Goal: Task Accomplishment & Management: Use online tool/utility

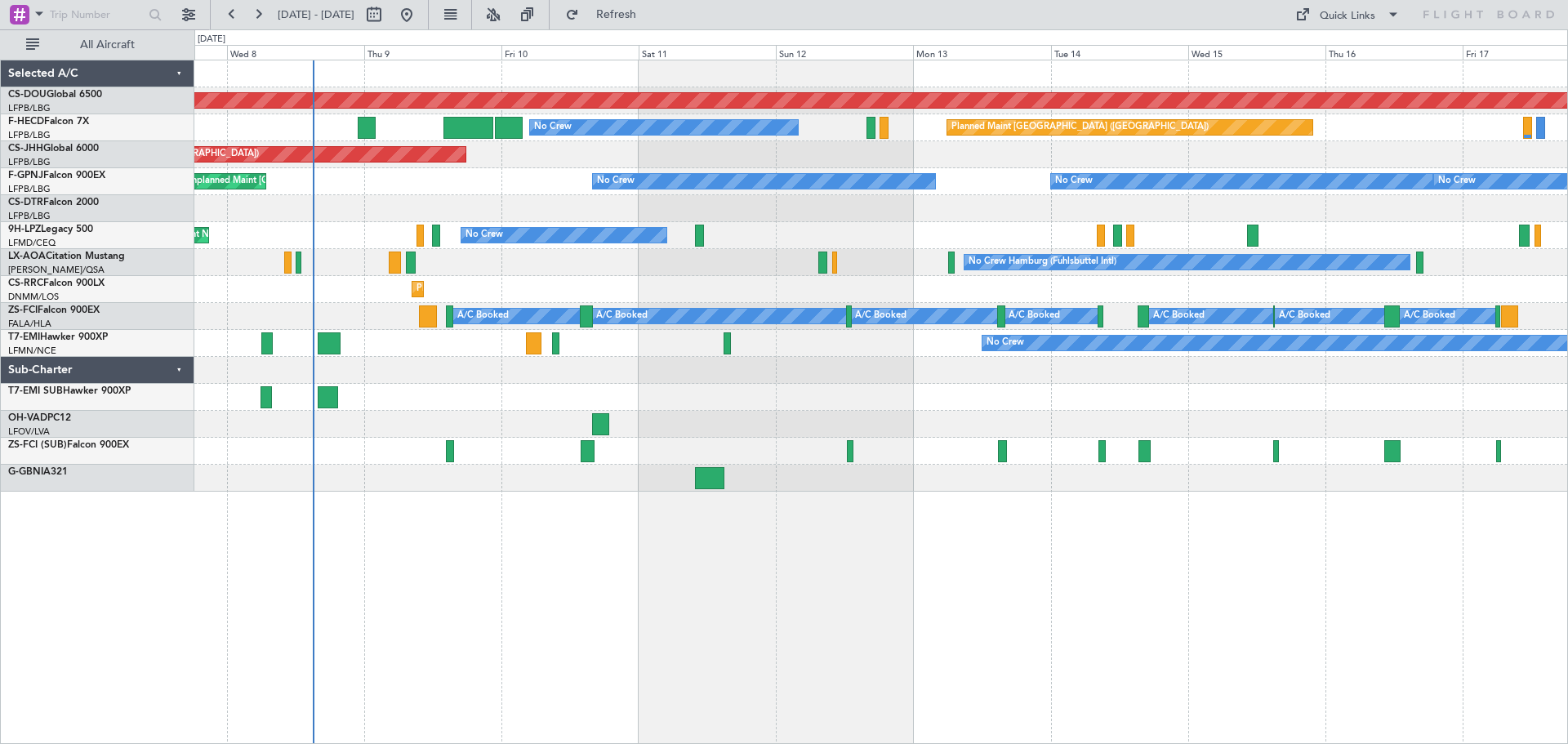
click at [715, 490] on div at bounding box center [881, 477] width 1373 height 27
click at [714, 485] on div at bounding box center [710, 478] width 30 height 22
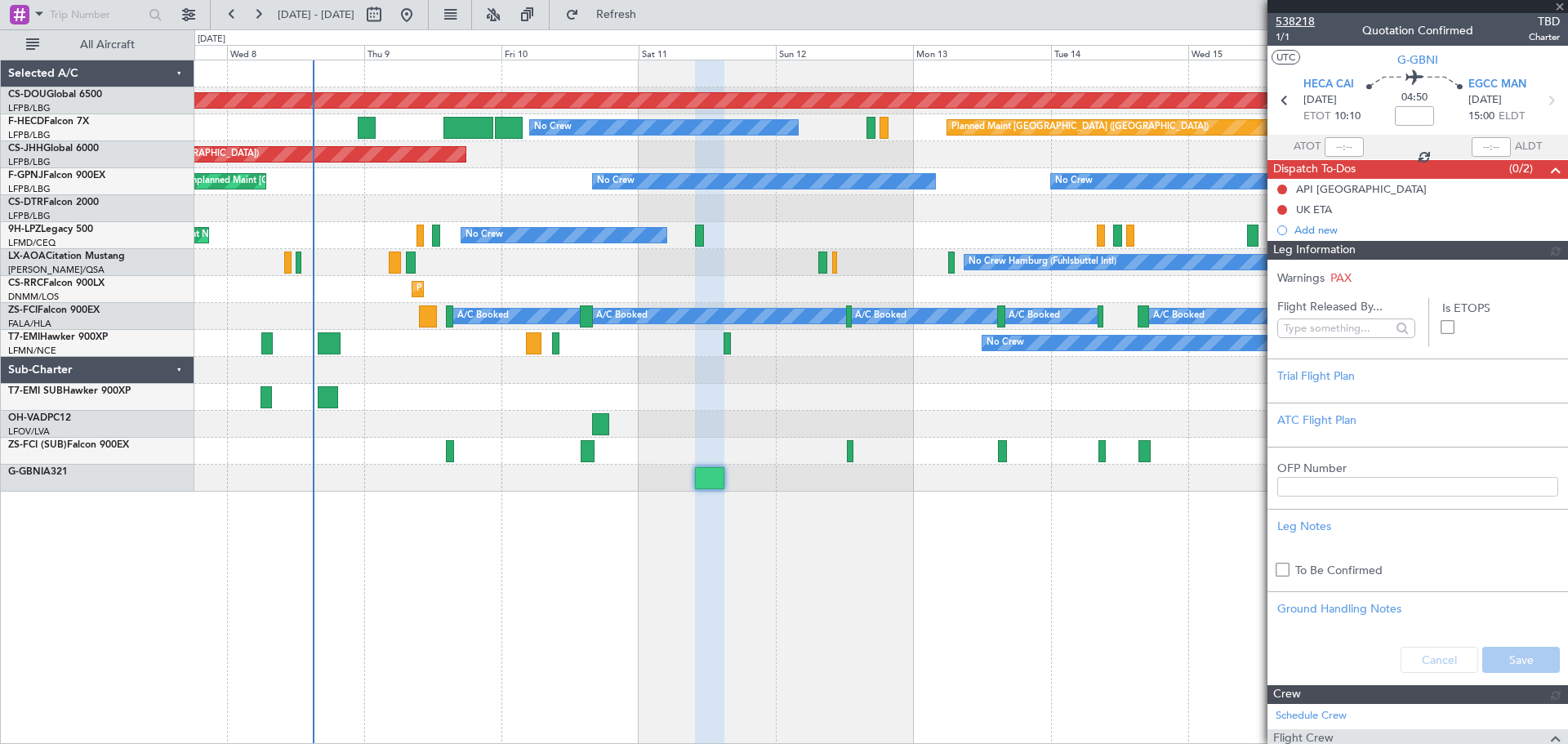
click at [1044, 16] on span "538218" at bounding box center [1295, 21] width 39 height 18
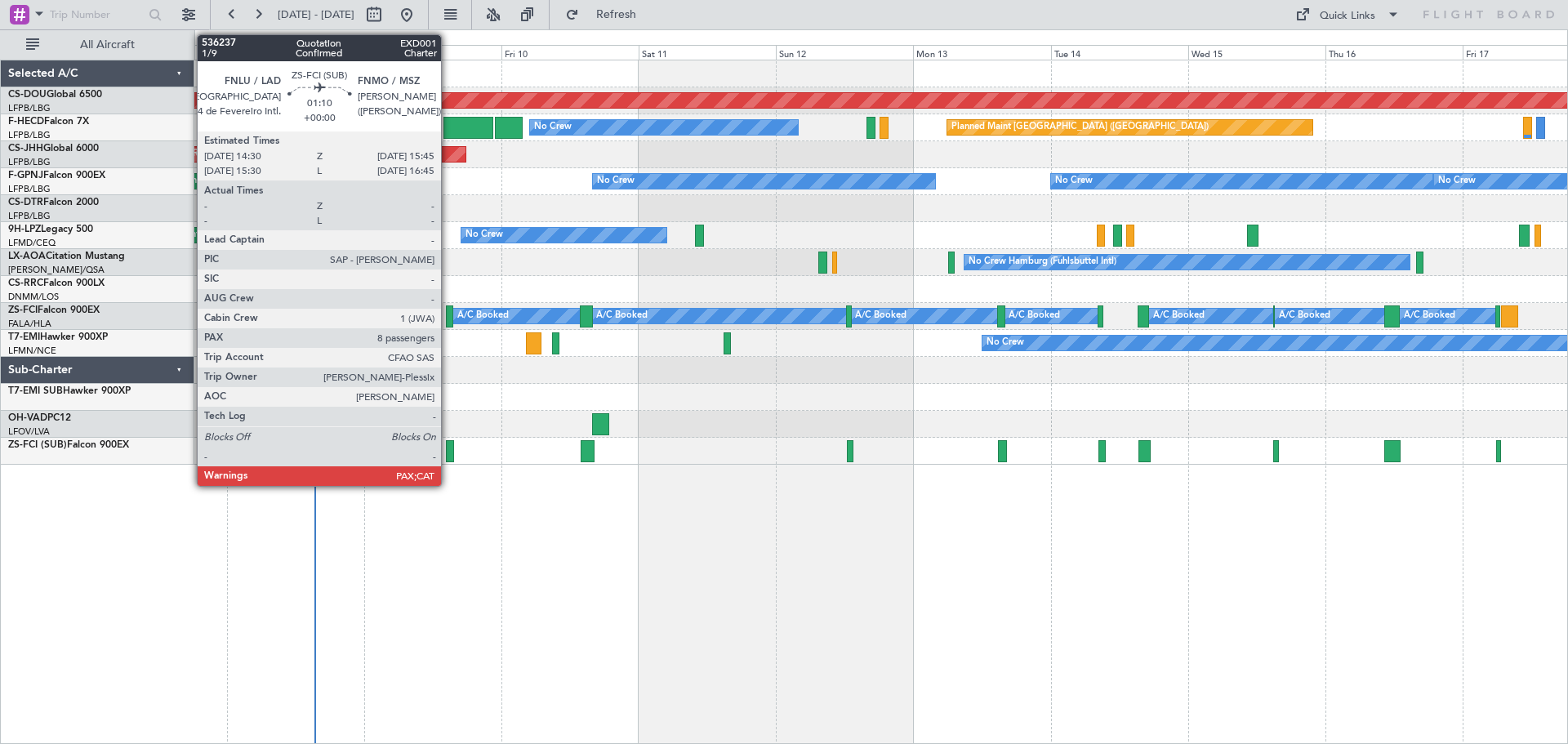
click at [449, 458] on div at bounding box center [450, 452] width 7 height 22
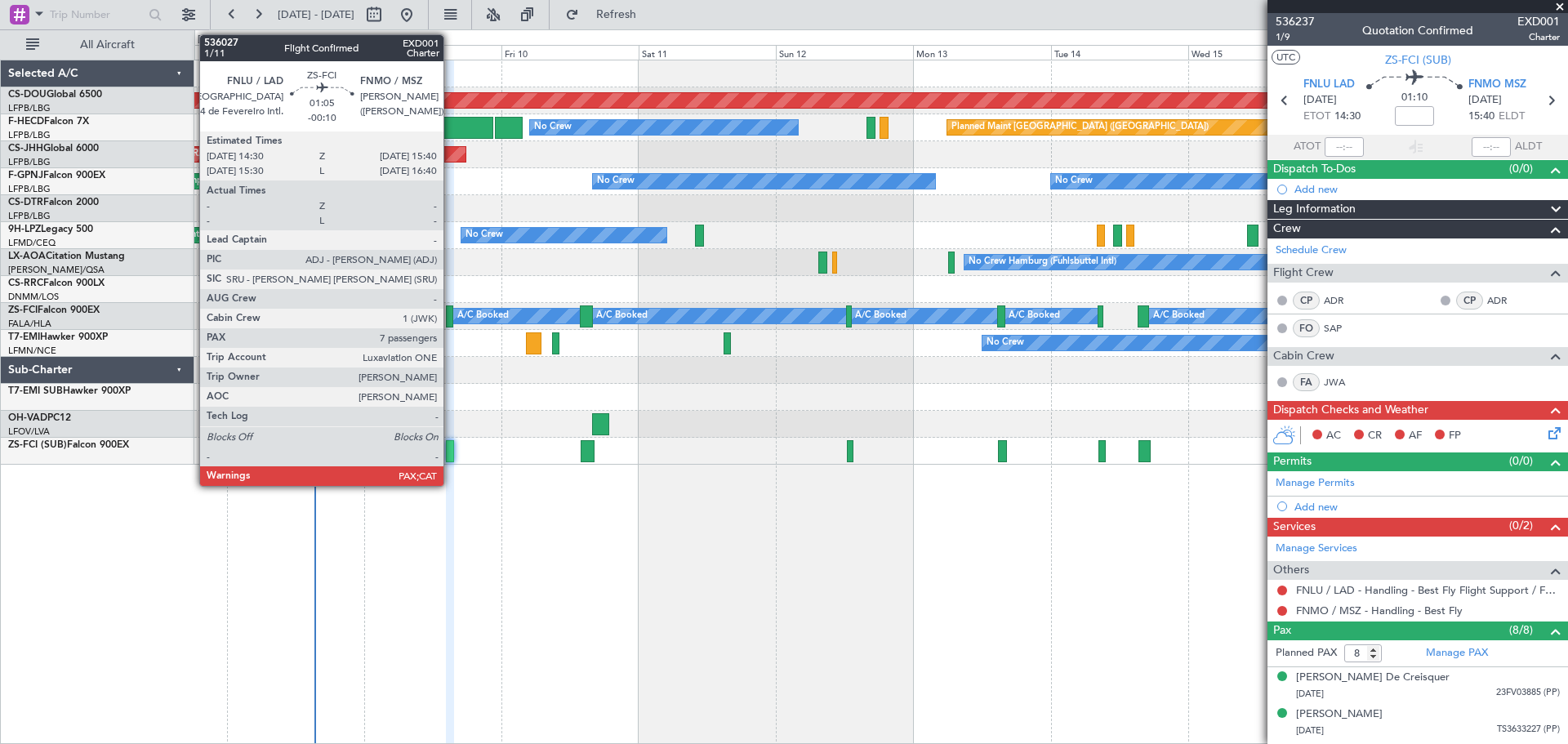
click at [451, 315] on div at bounding box center [450, 316] width 7 height 22
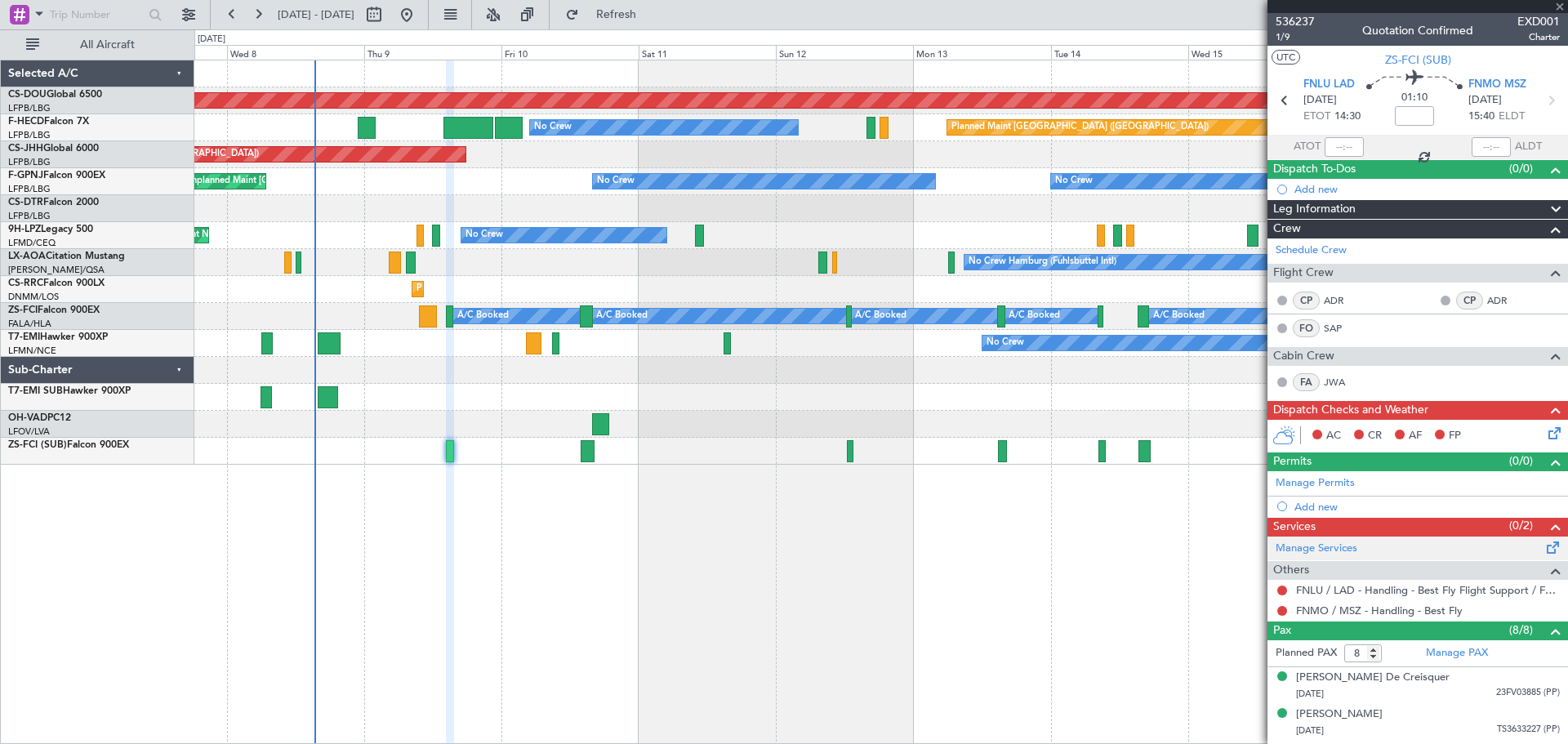
type input "-00:10"
type input "7"
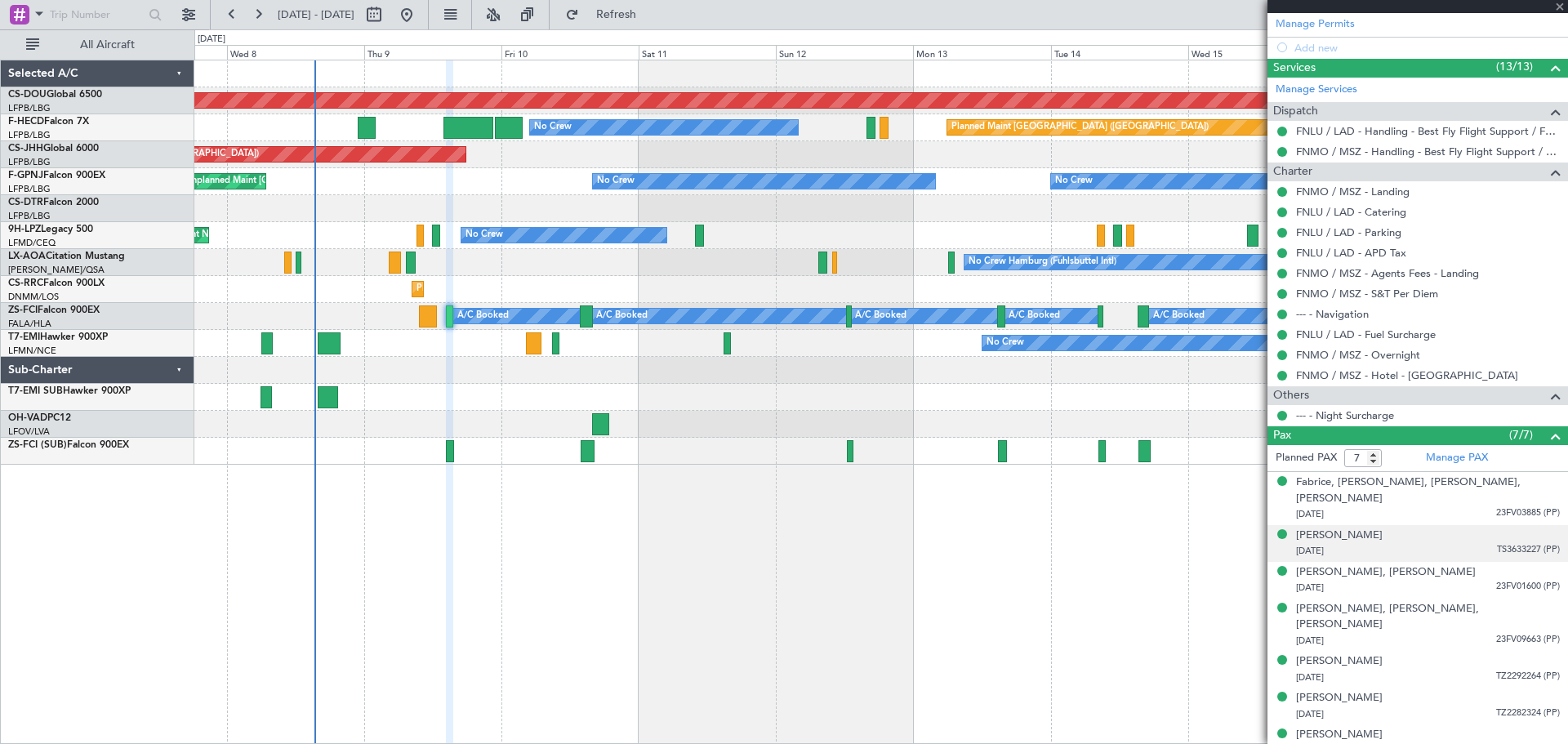
scroll to position [430, 0]
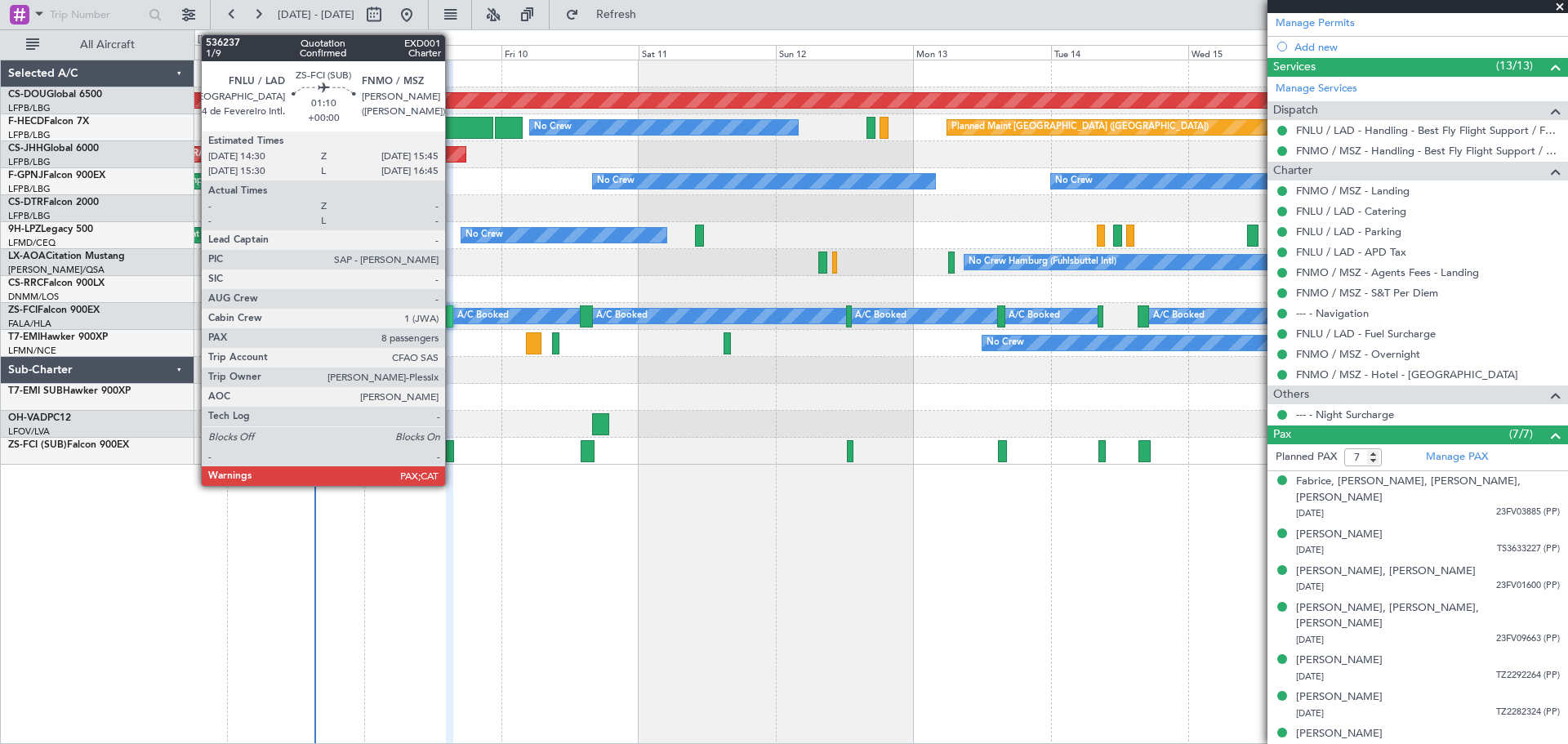
click at [452, 455] on div at bounding box center [450, 452] width 7 height 22
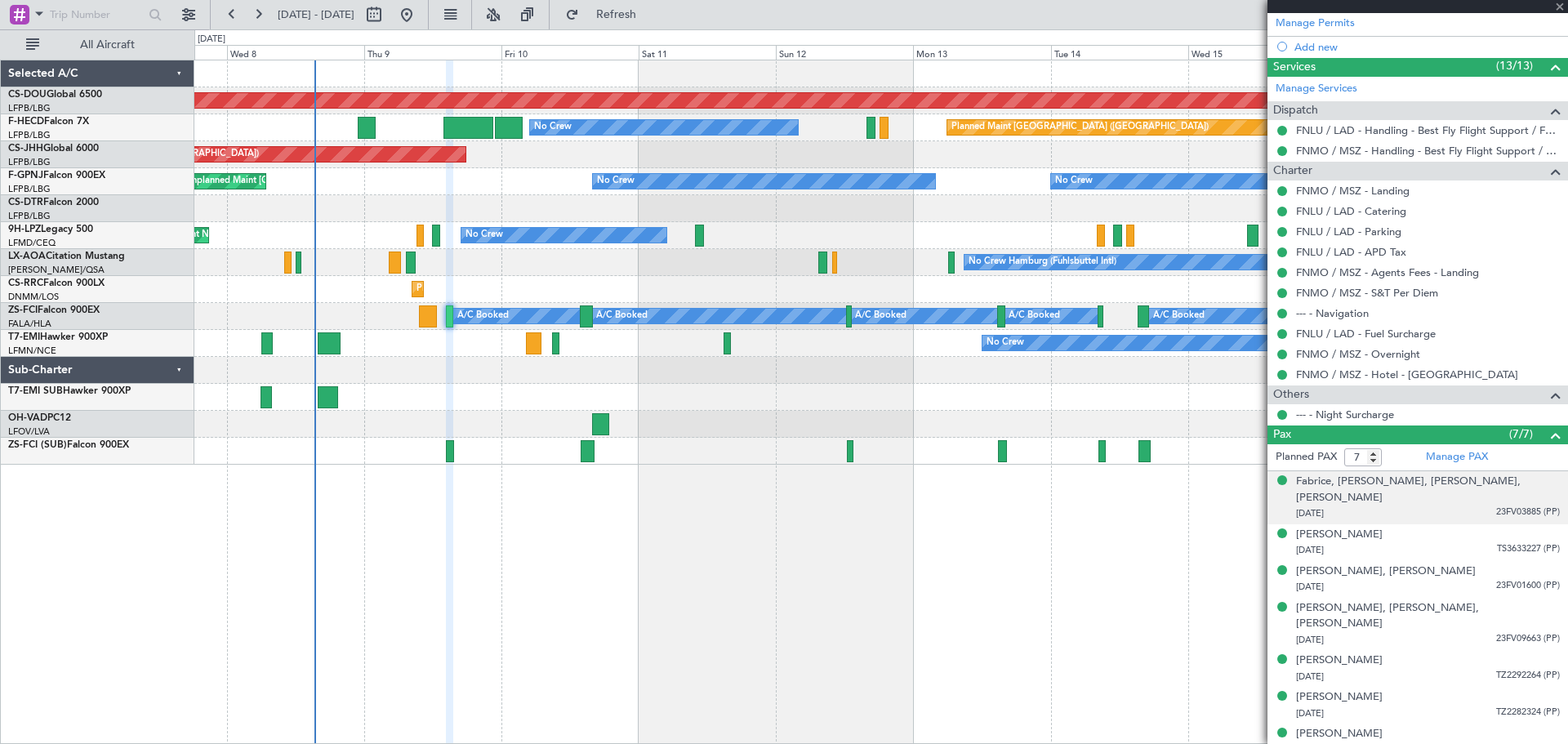
type input "8"
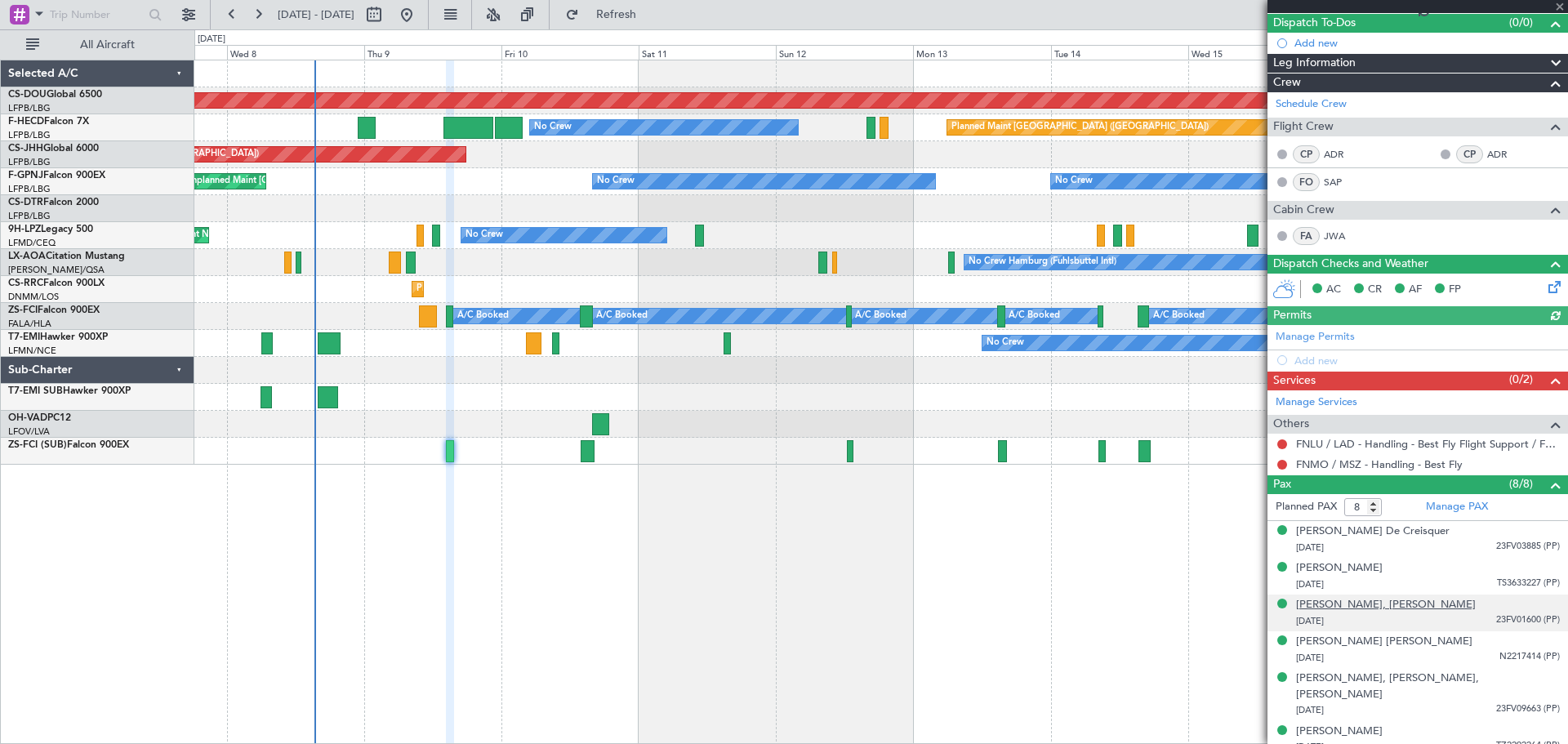
scroll to position [217, 0]
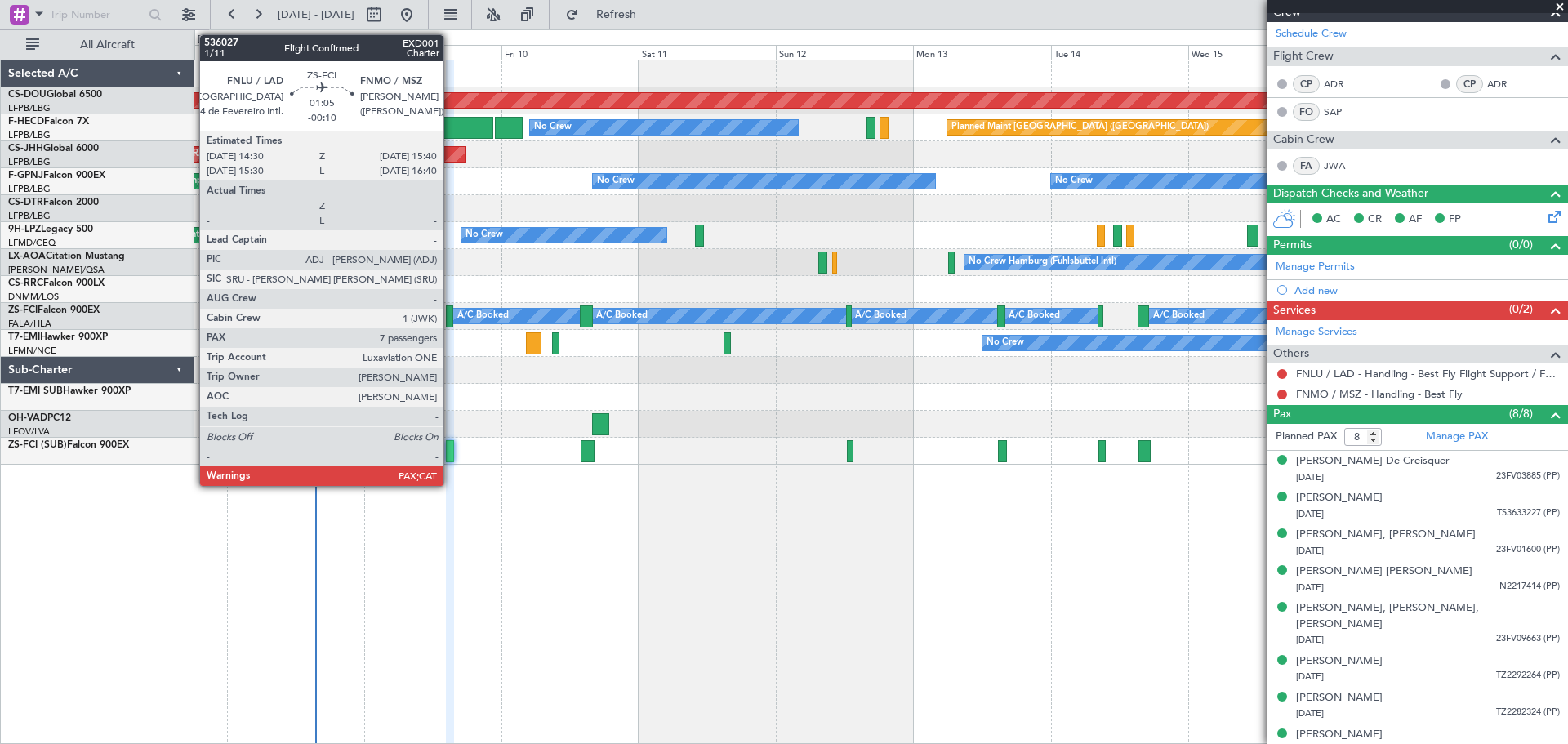
click at [451, 317] on div at bounding box center [450, 316] width 7 height 22
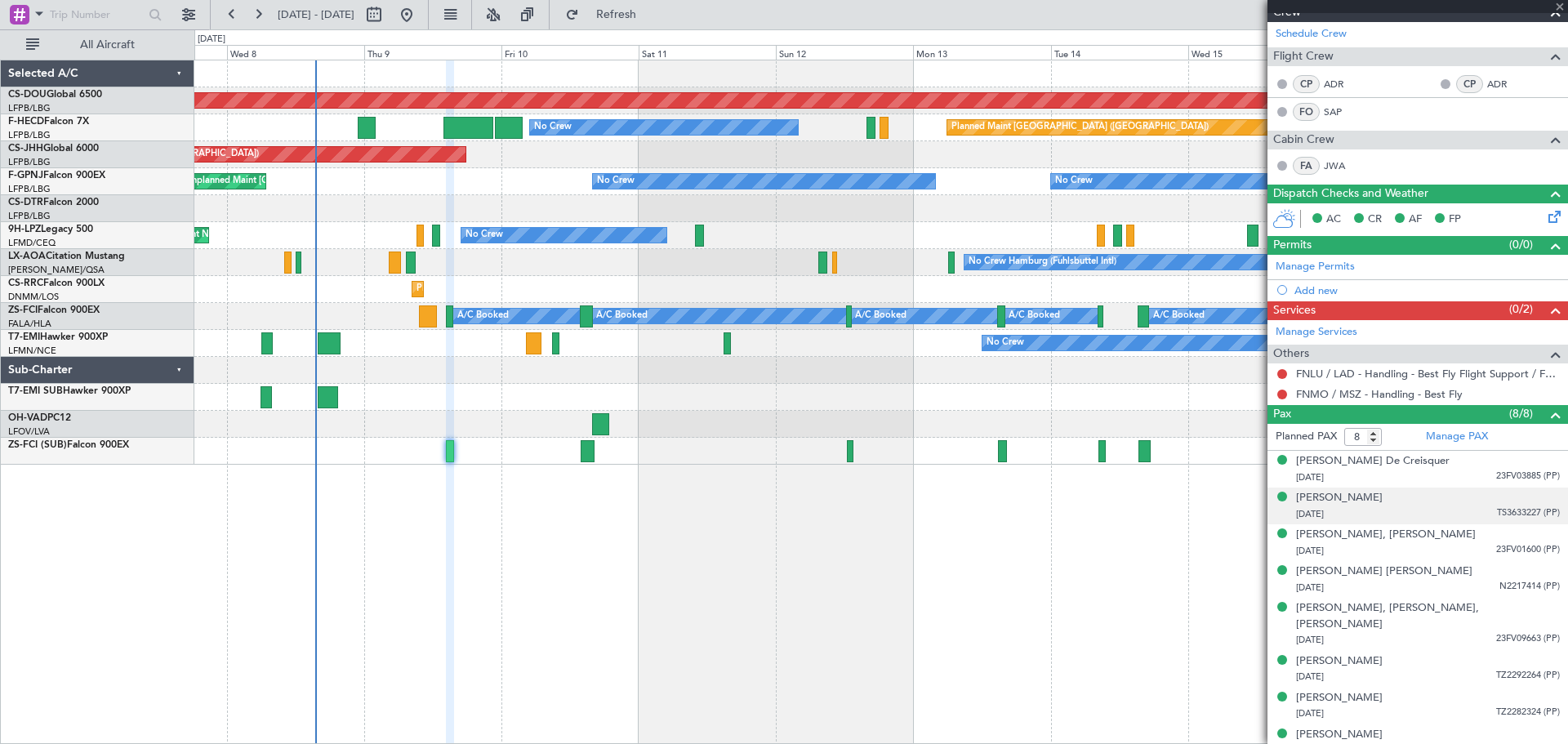
type input "-00:10"
type input "7"
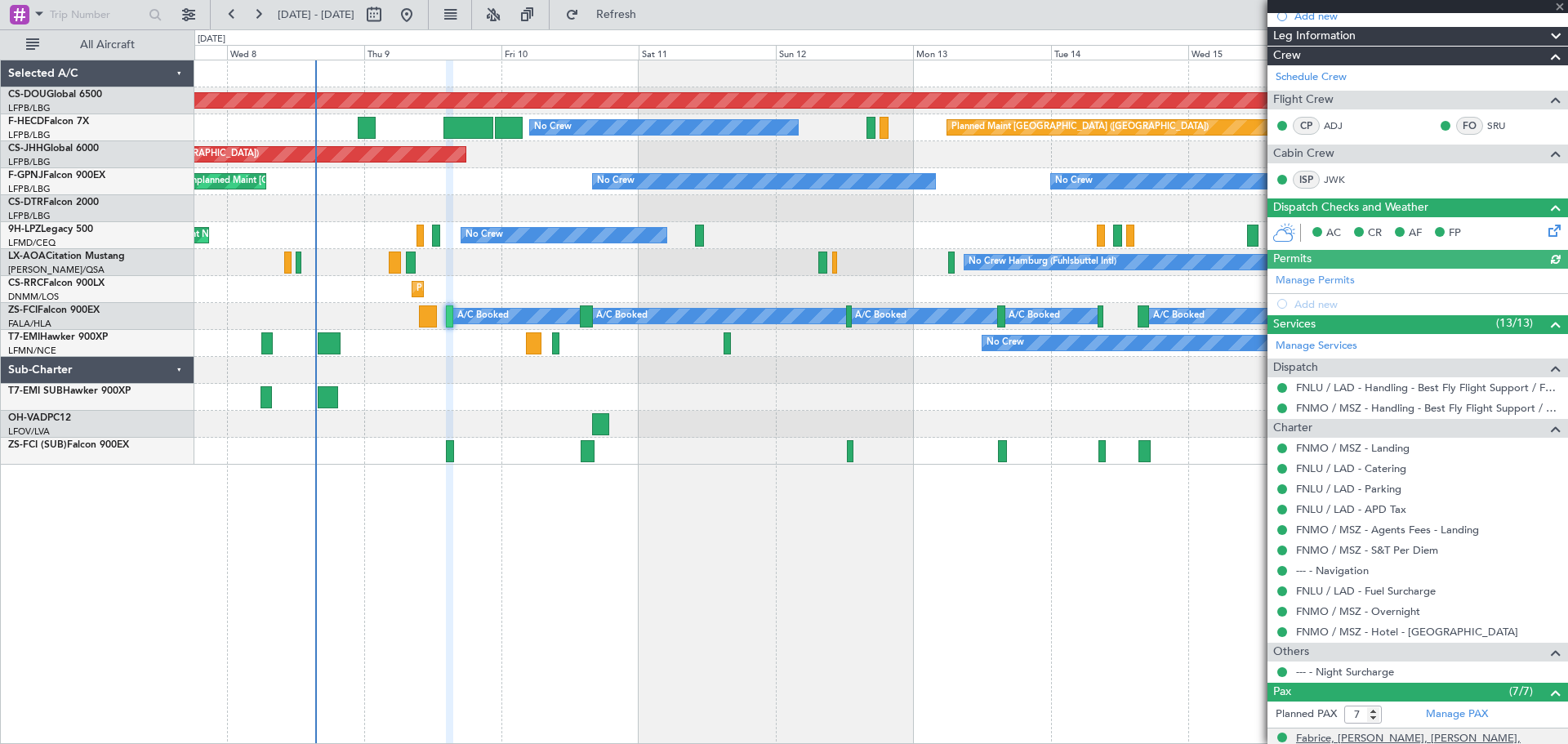
scroll to position [430, 0]
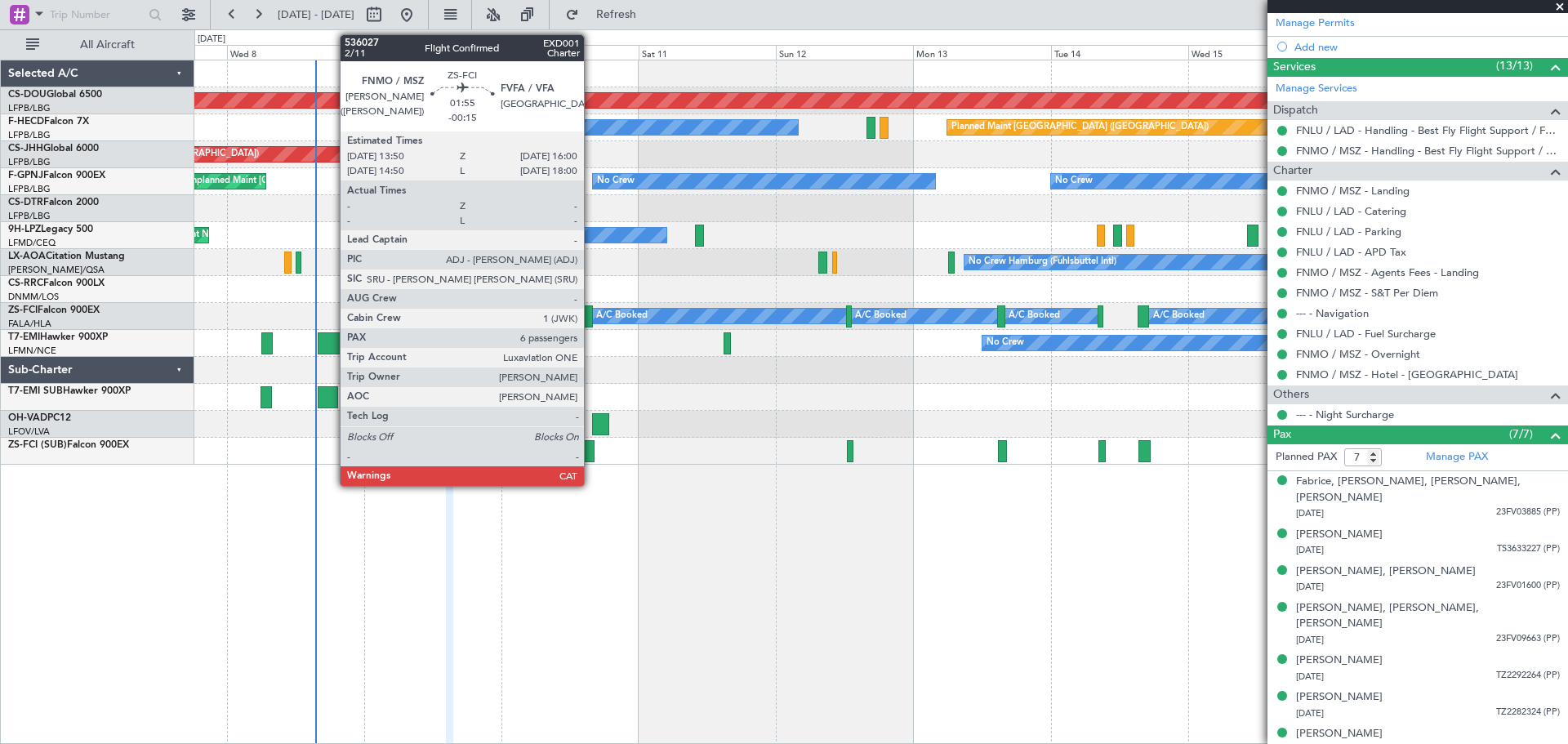
click at [591, 317] on div at bounding box center [586, 316] width 13 height 22
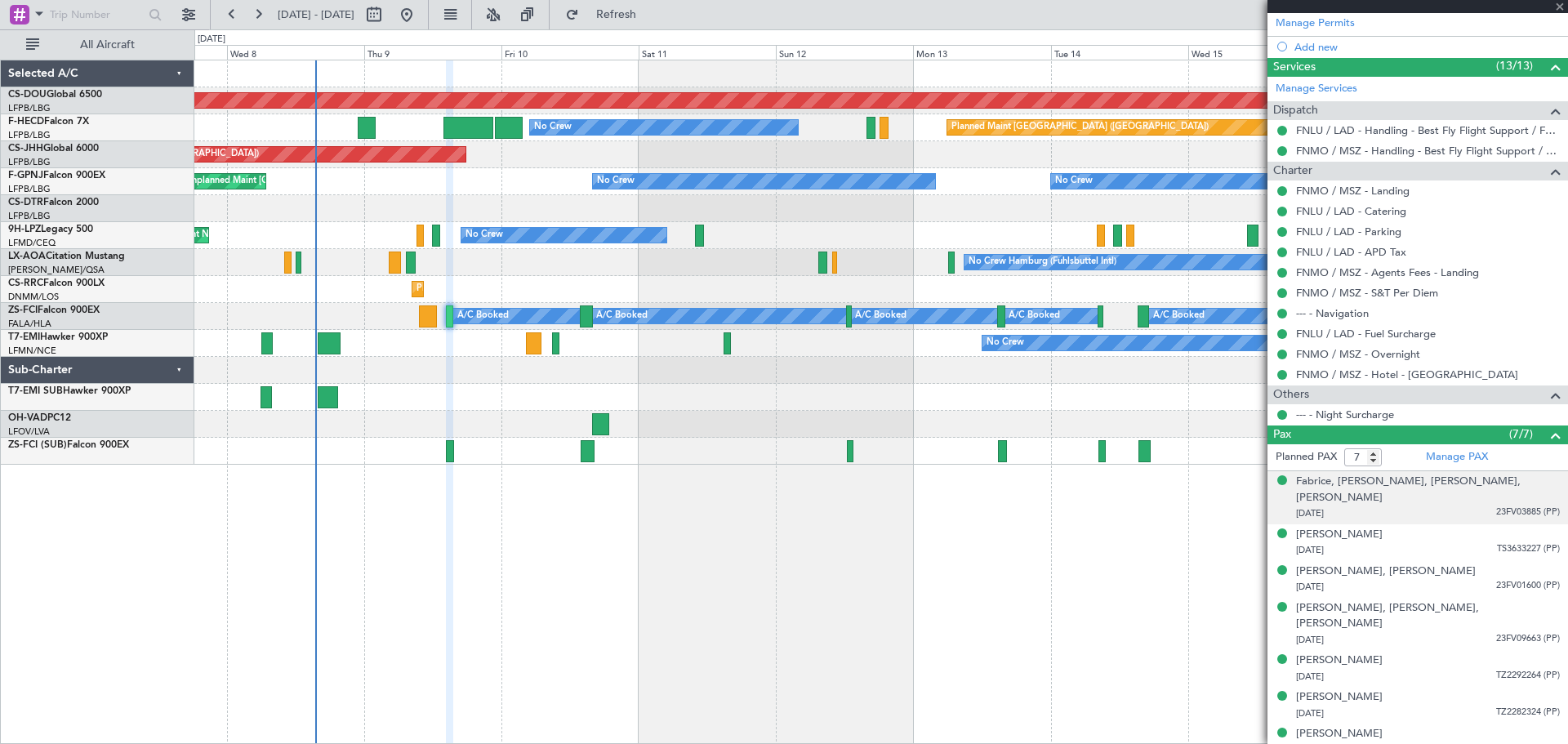
type input "-00:15"
type input "6"
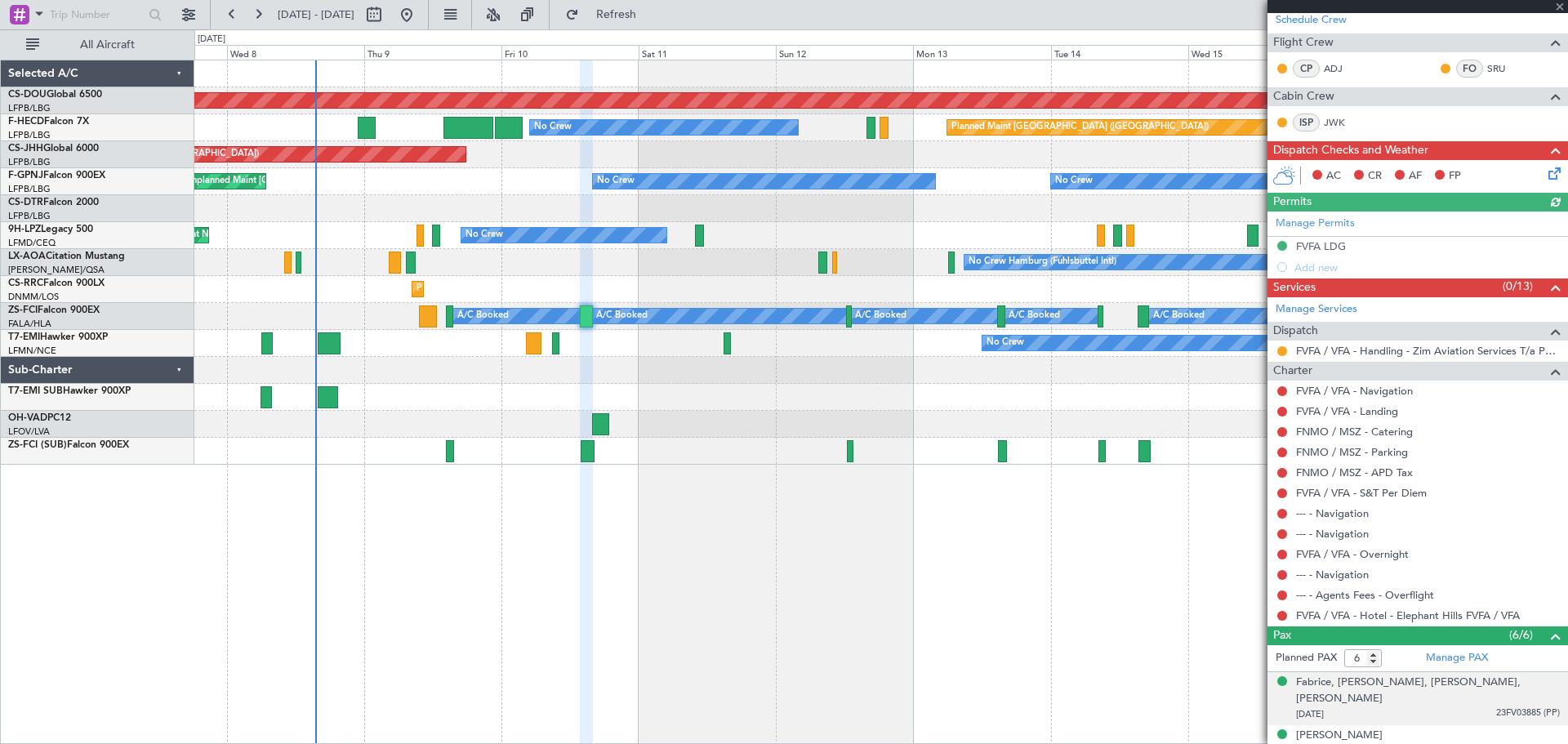
scroll to position [395, 0]
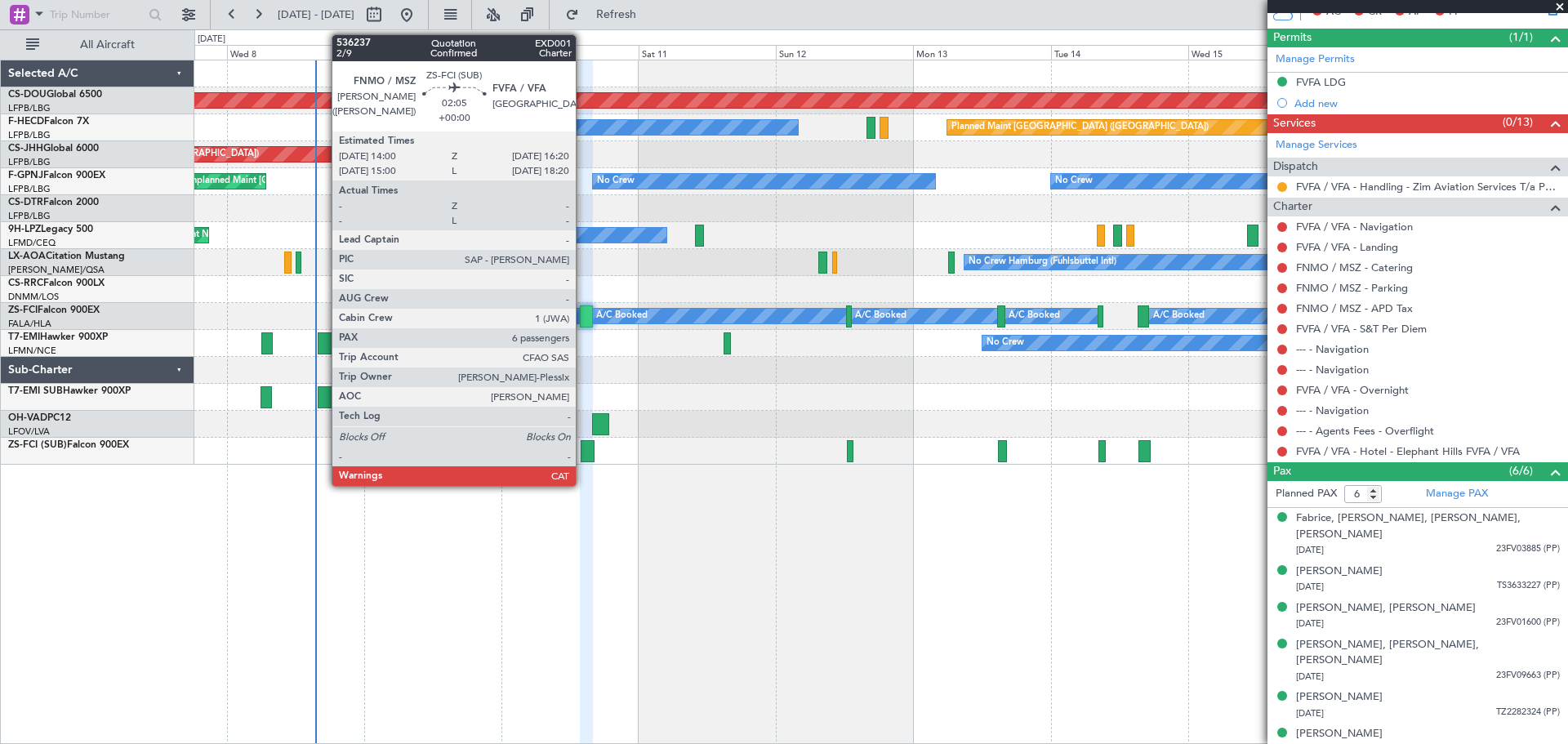
click at [584, 450] on div at bounding box center [587, 452] width 14 height 22
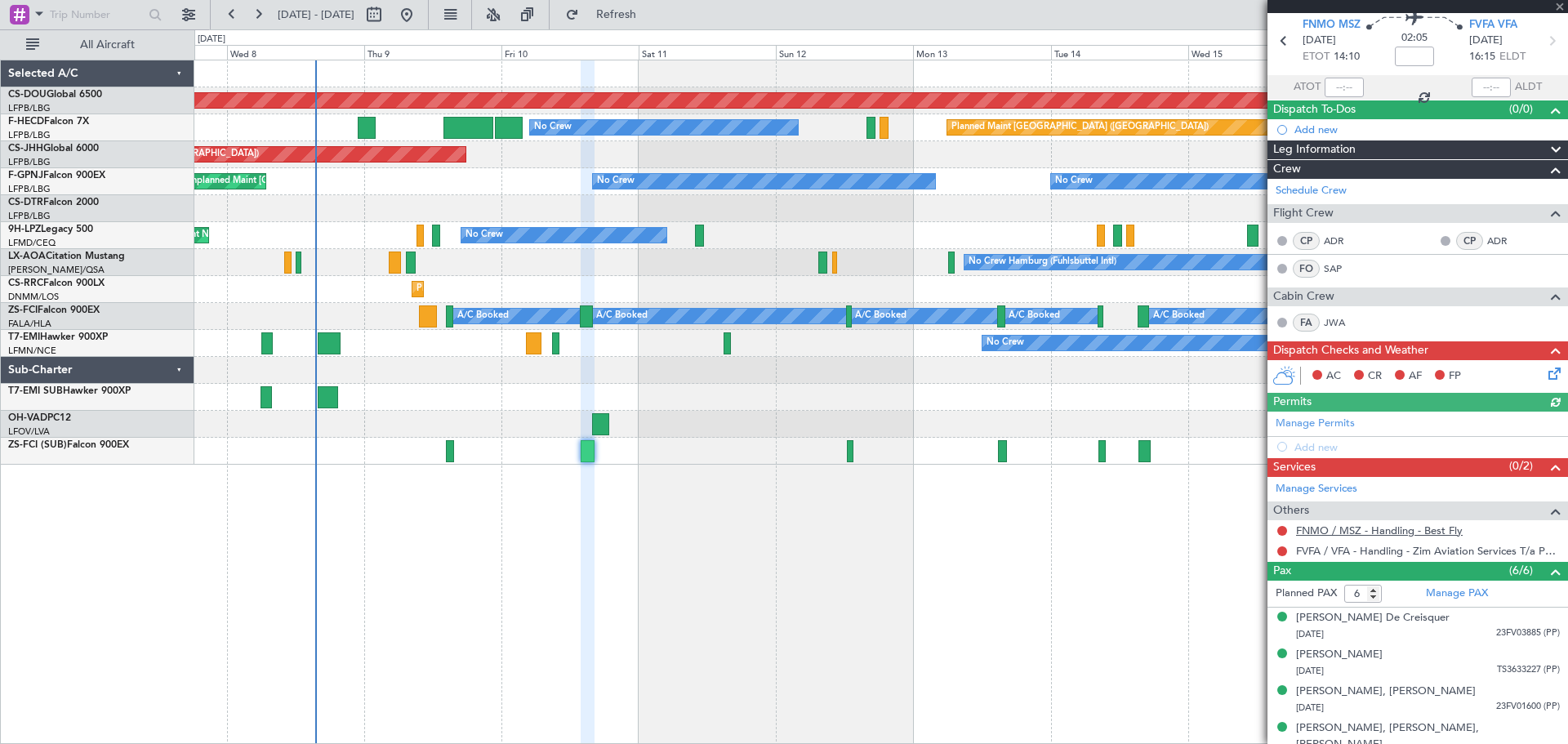
scroll to position [143, 0]
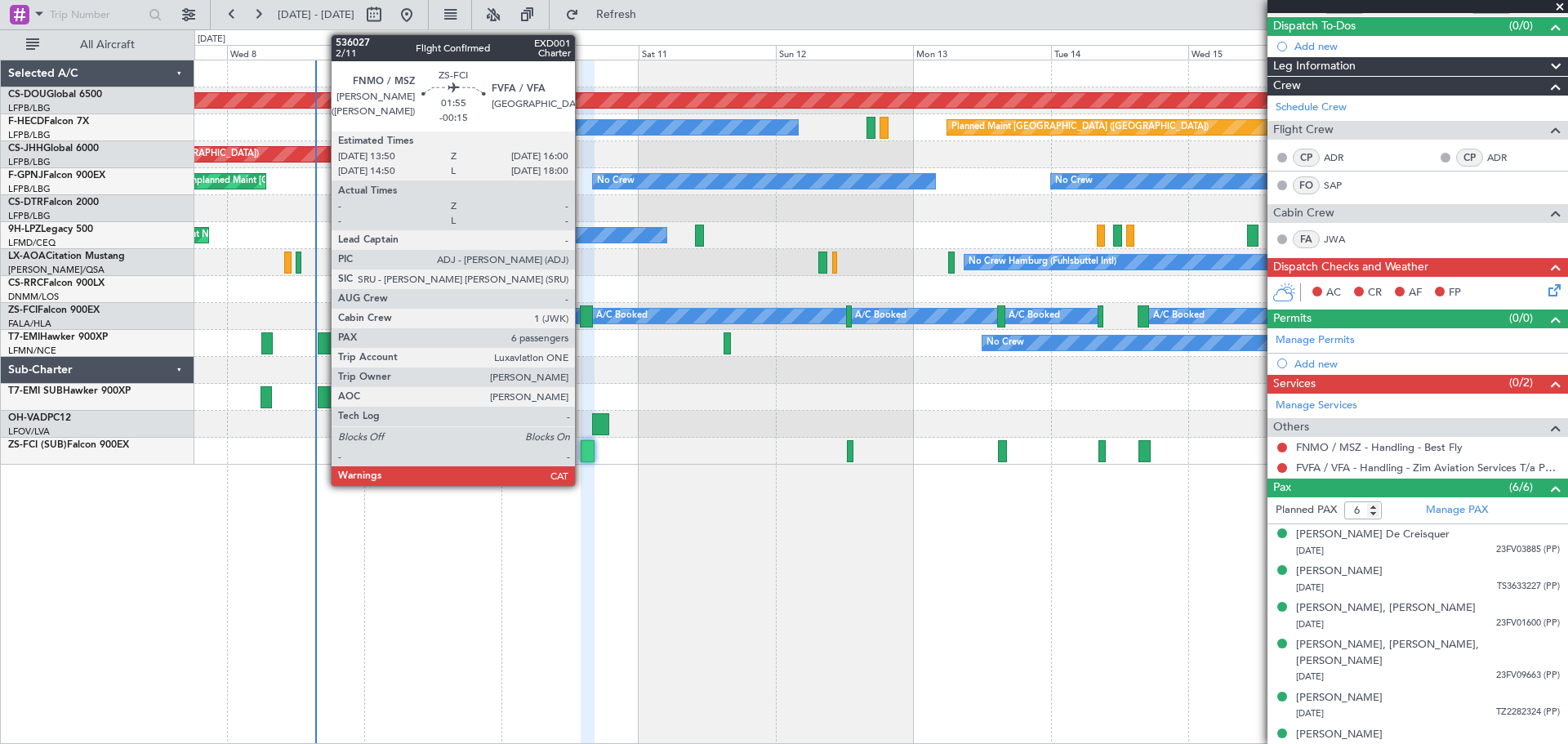
click at [583, 314] on div at bounding box center [586, 316] width 13 height 22
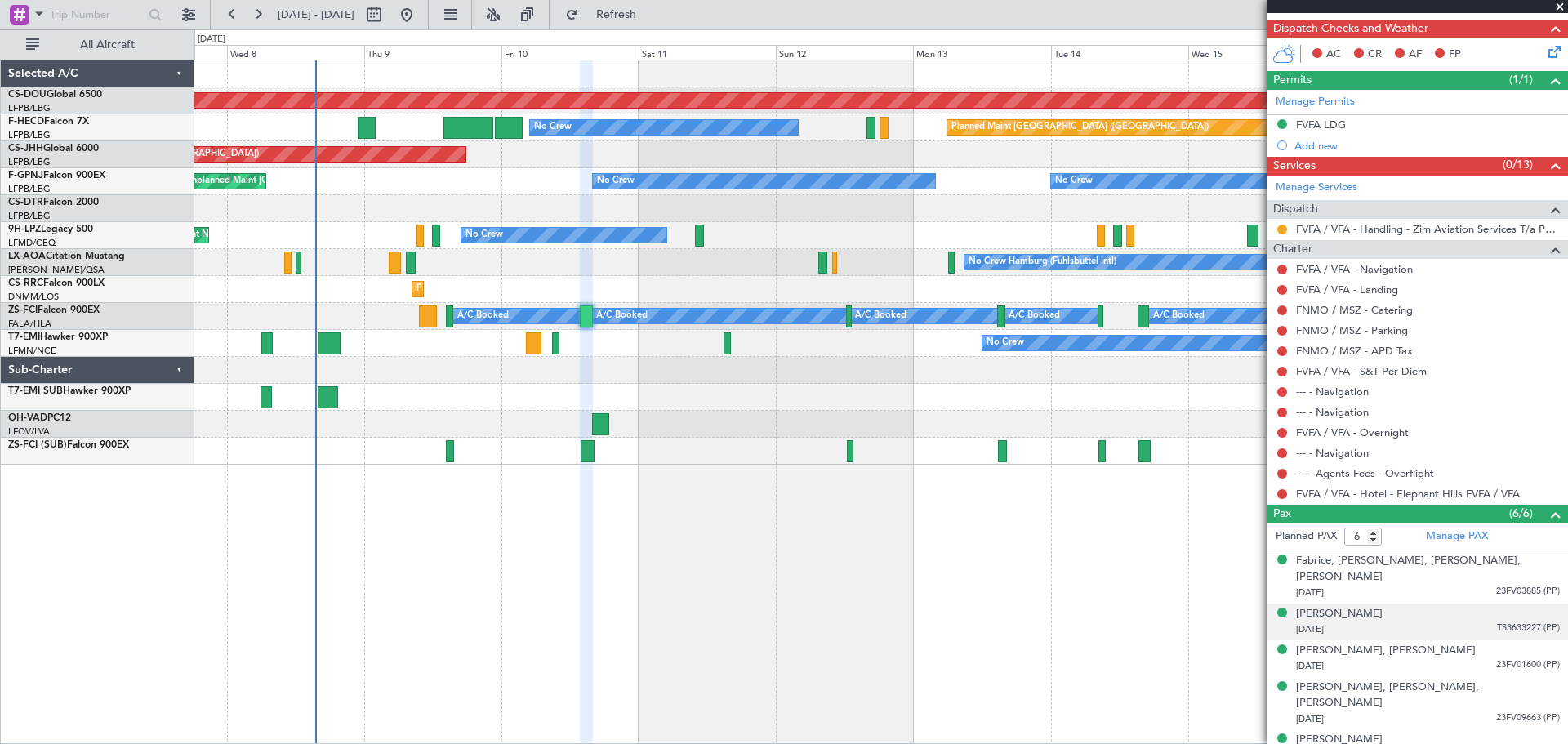
scroll to position [395, 0]
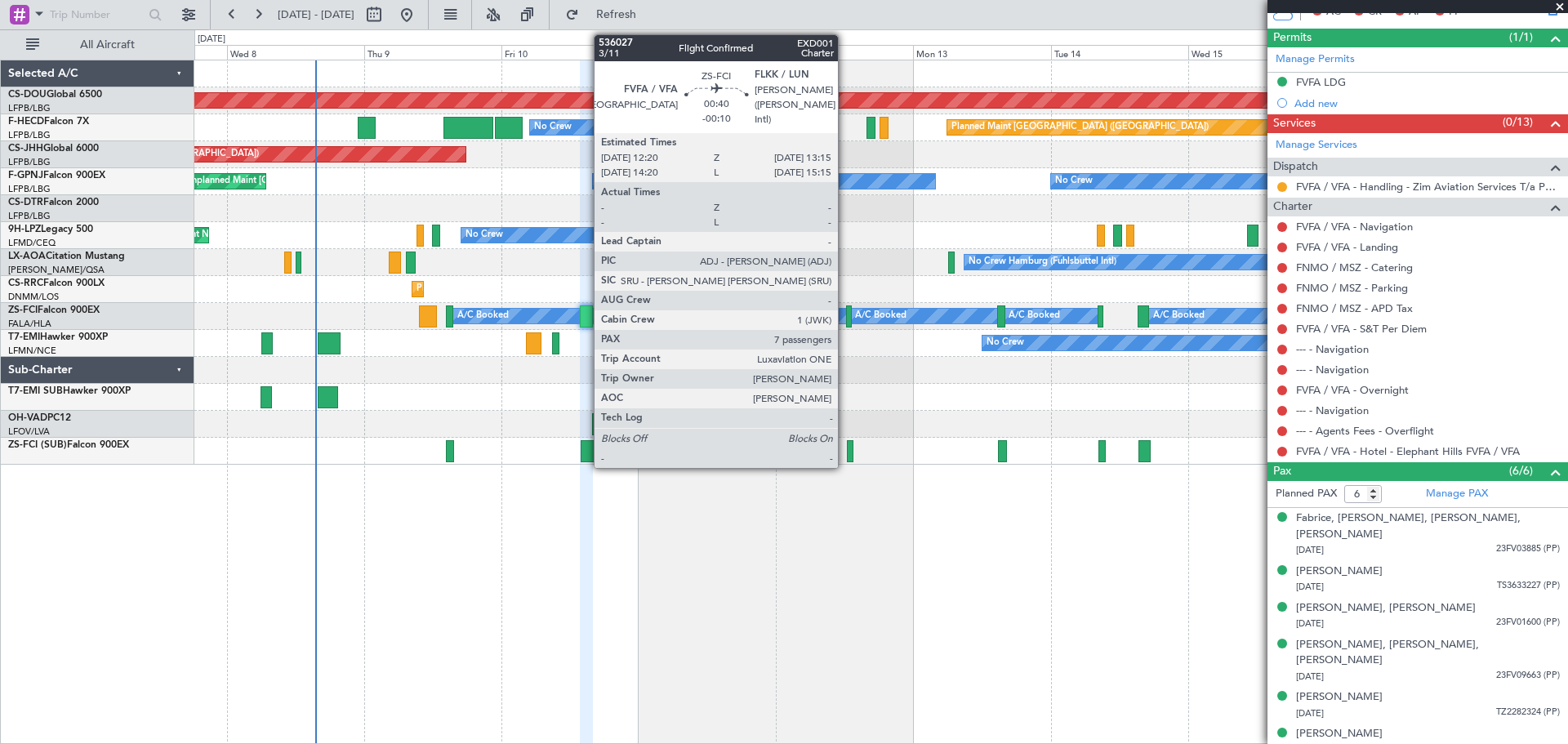
click at [846, 312] on div at bounding box center [849, 316] width 6 height 22
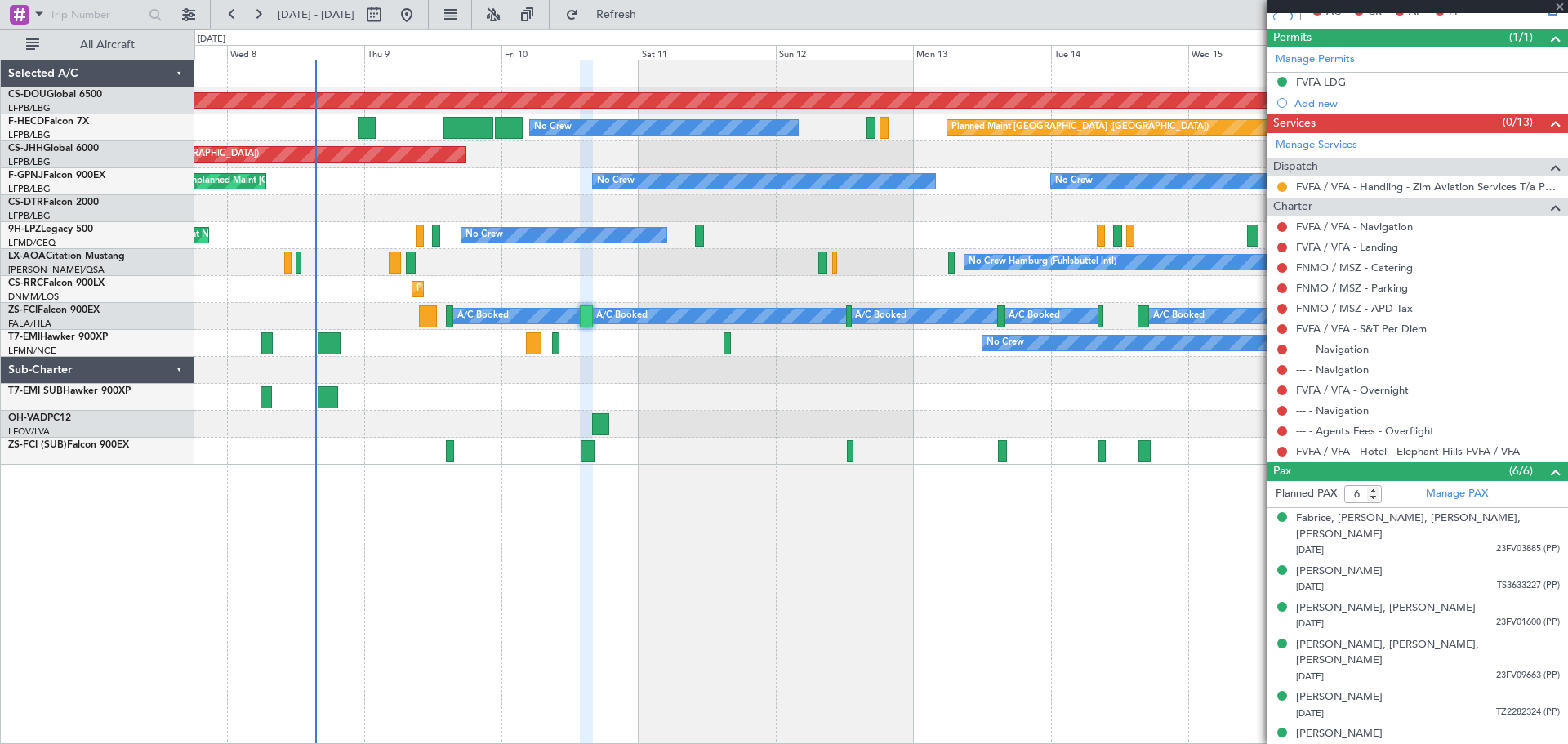
type input "-00:10"
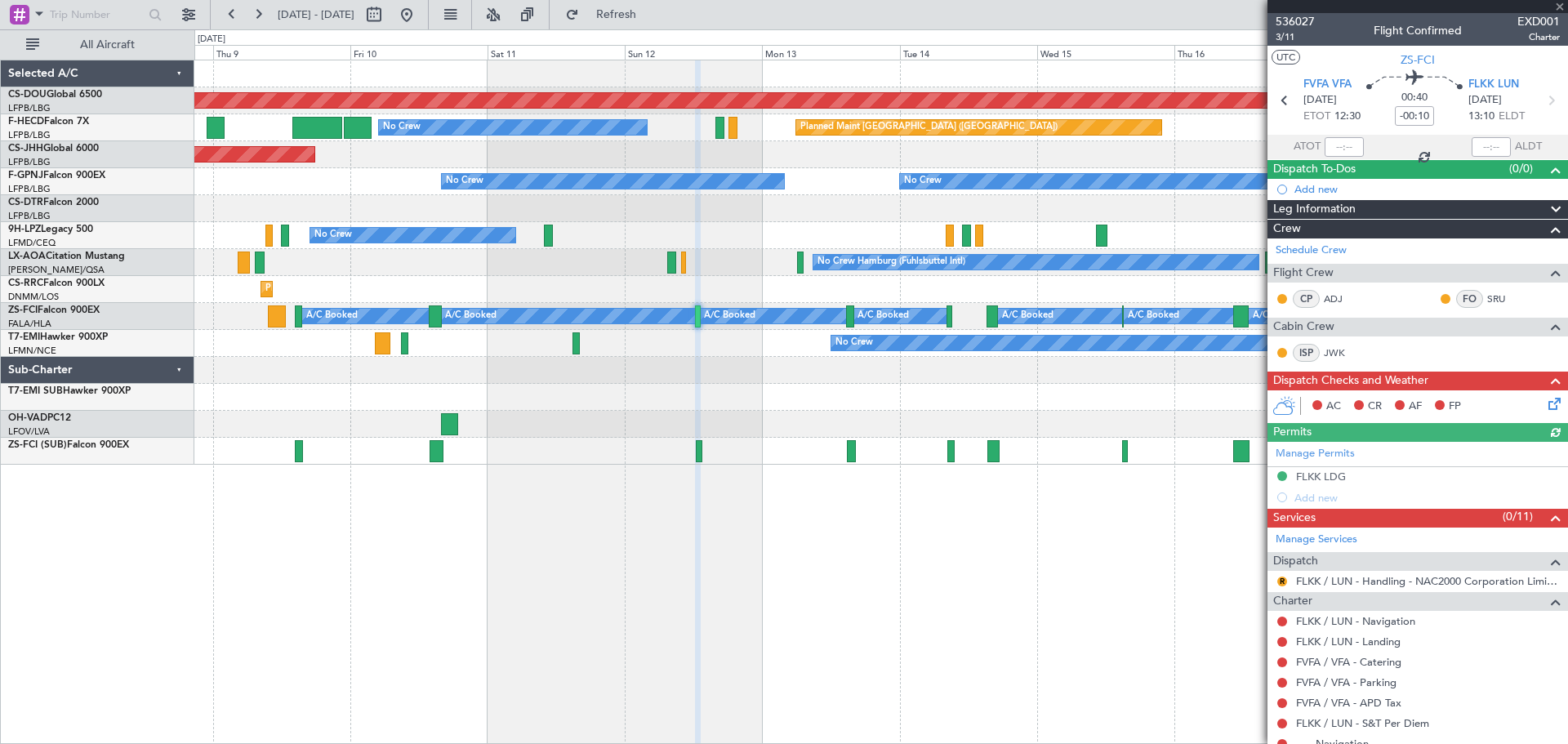
click at [738, 399] on div "Planned Maint London ([GEOGRAPHIC_DATA]) No Crew Planned Maint [GEOGRAPHIC_DATA…" at bounding box center [881, 262] width 1373 height 404
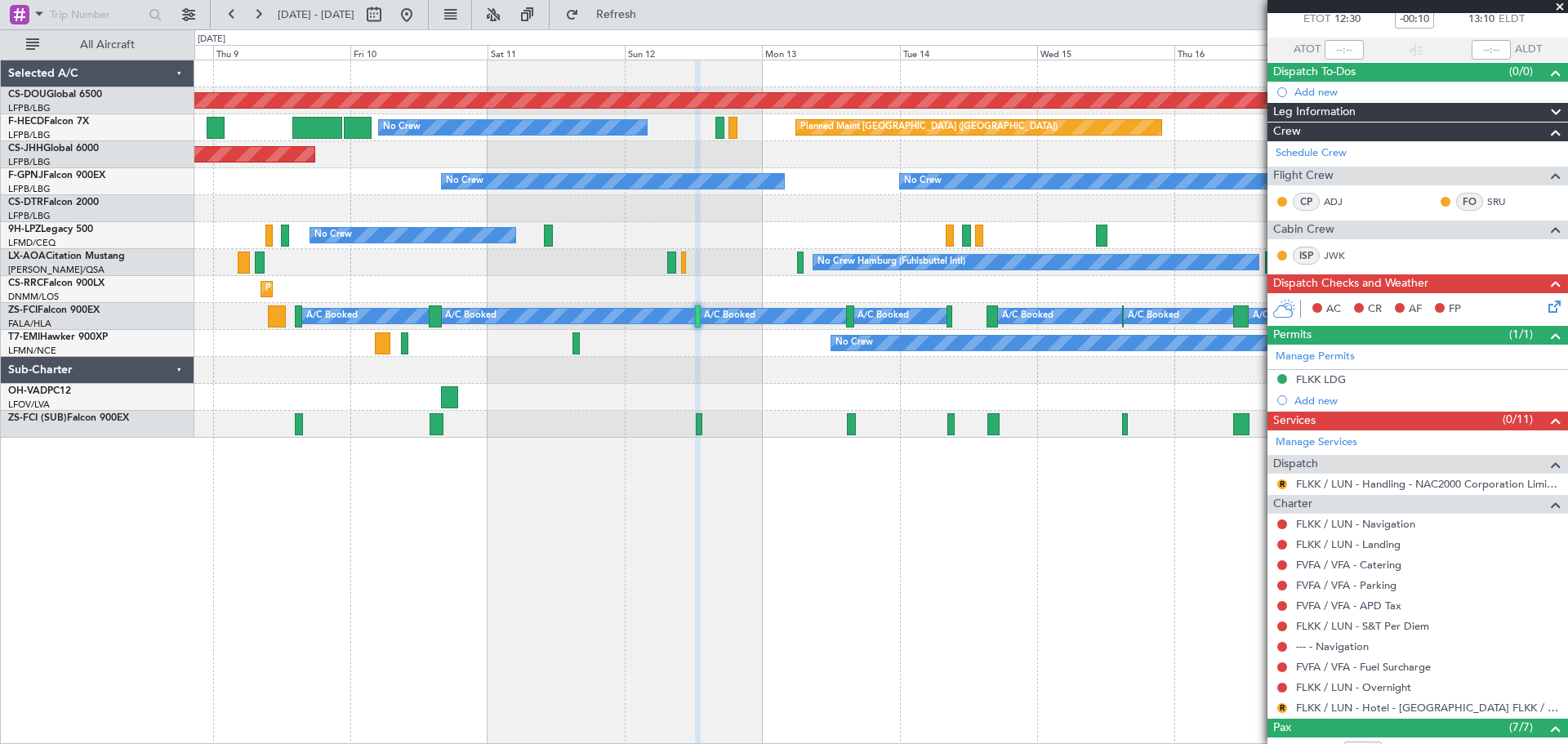
scroll to position [391, 0]
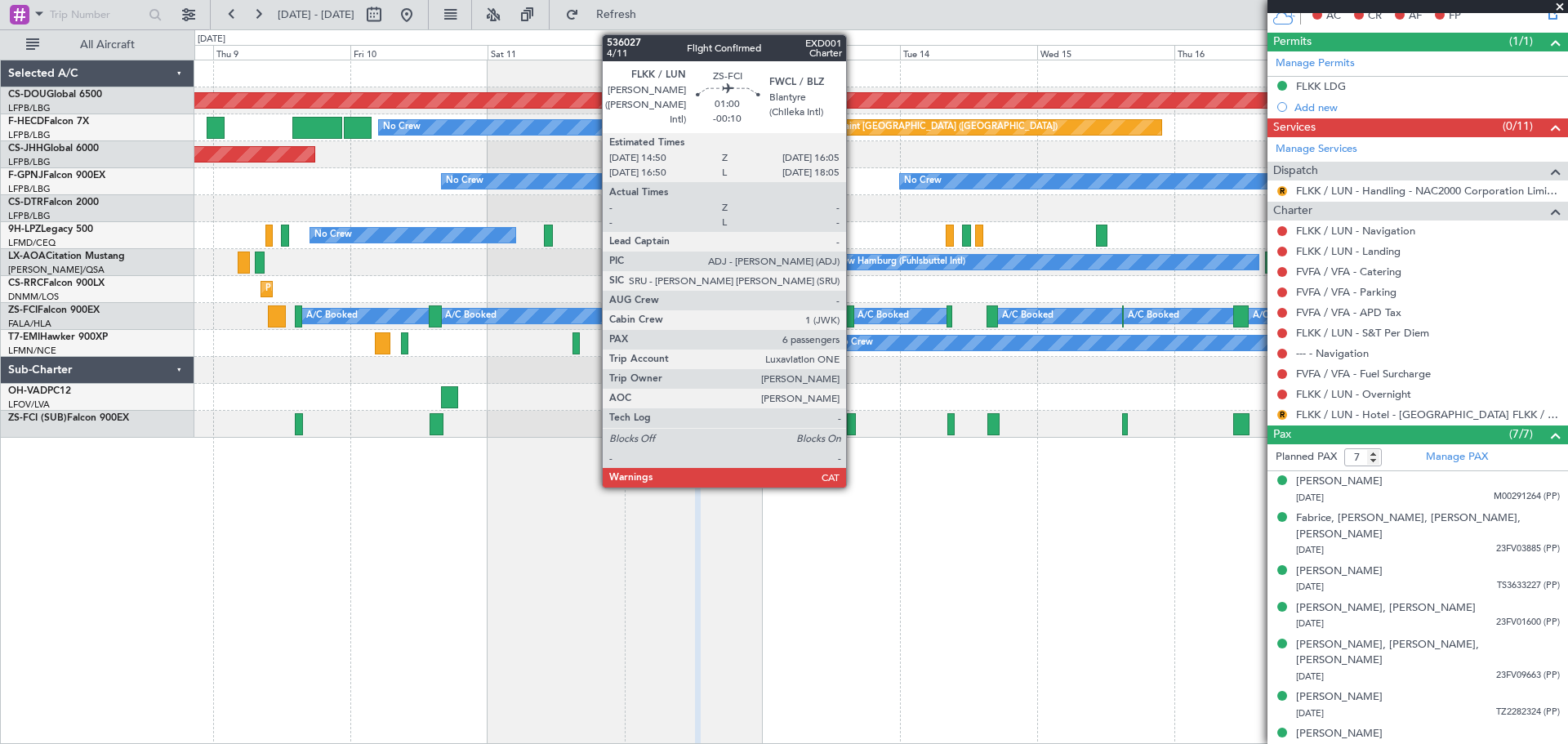
click at [854, 311] on div at bounding box center [850, 316] width 7 height 22
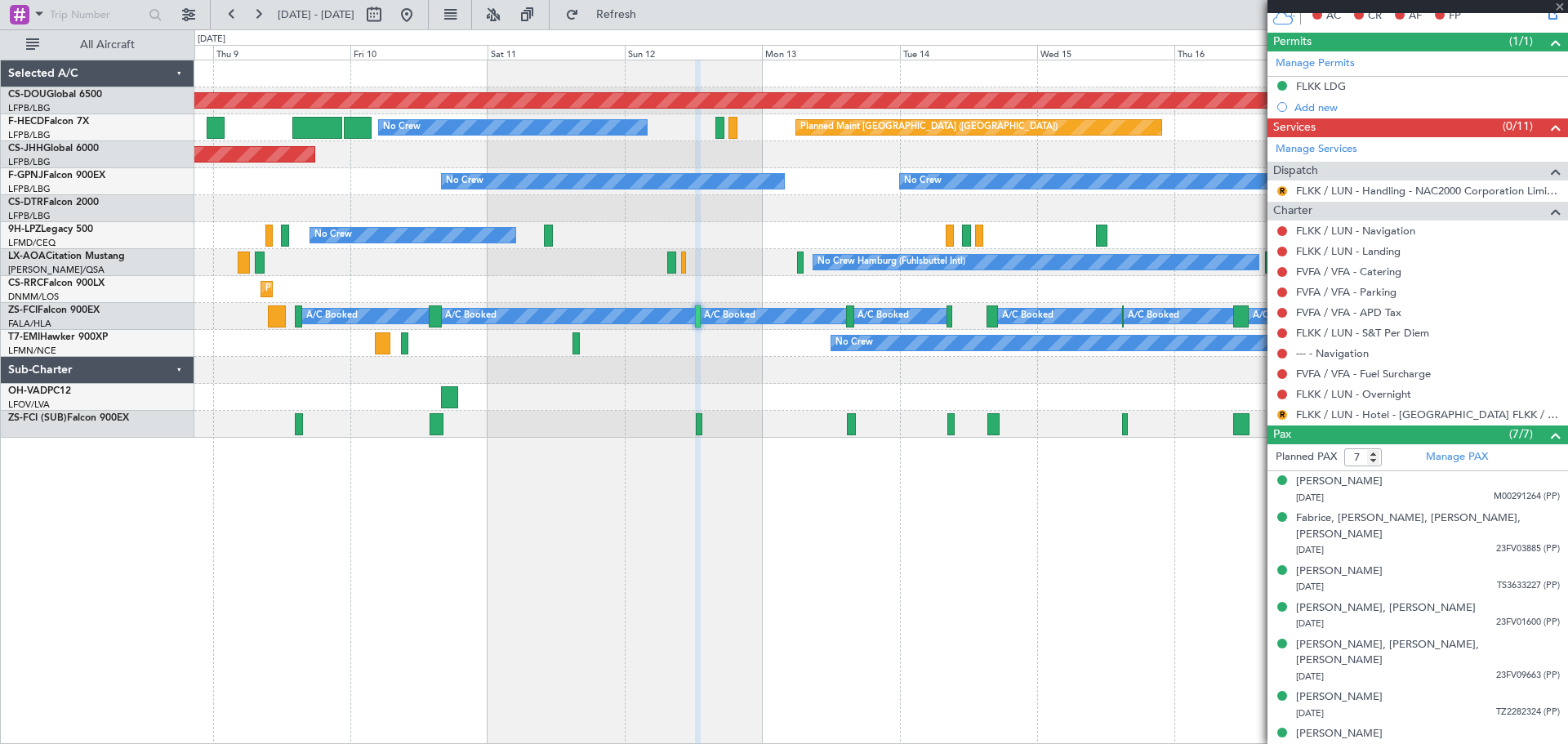
type input "6"
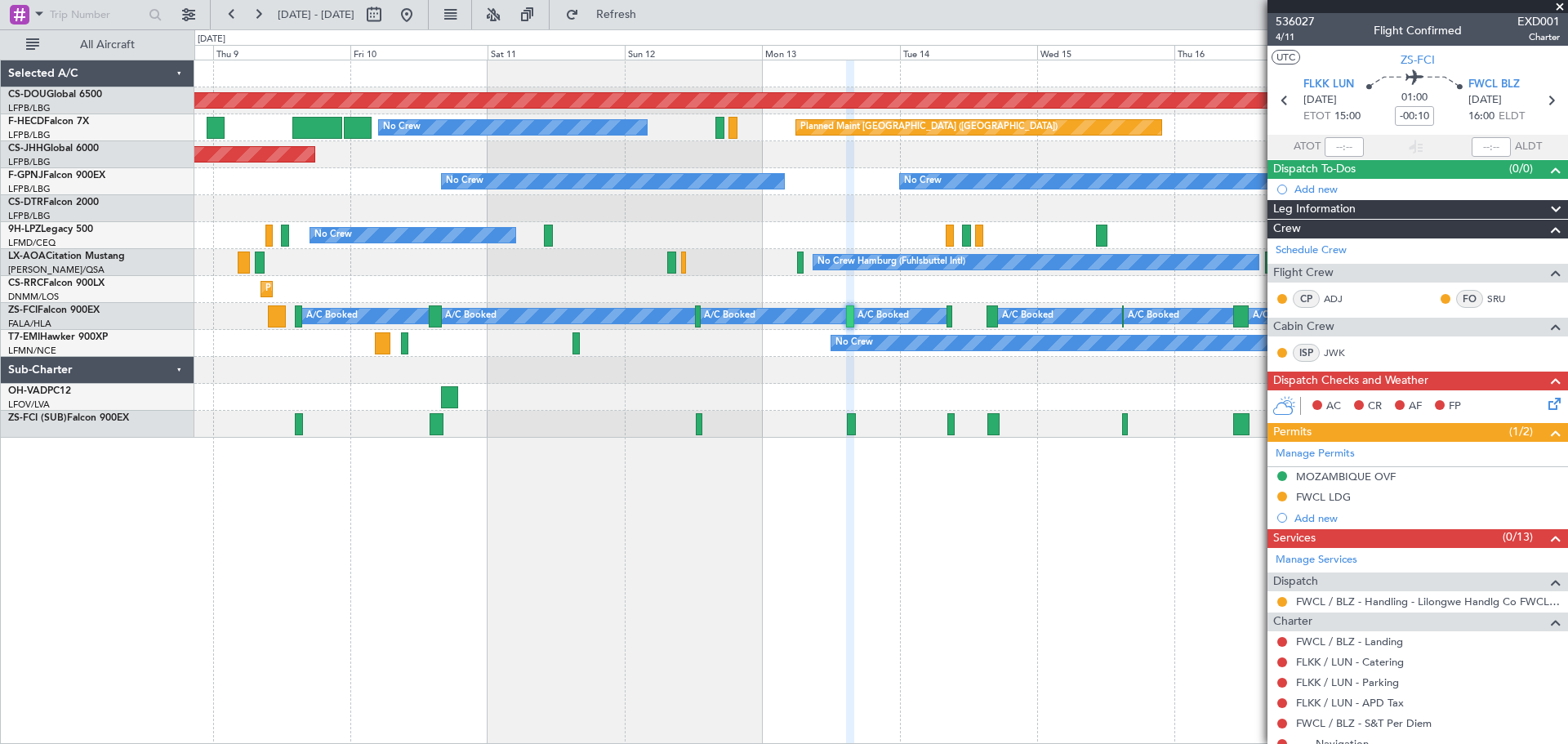
scroll to position [415, 0]
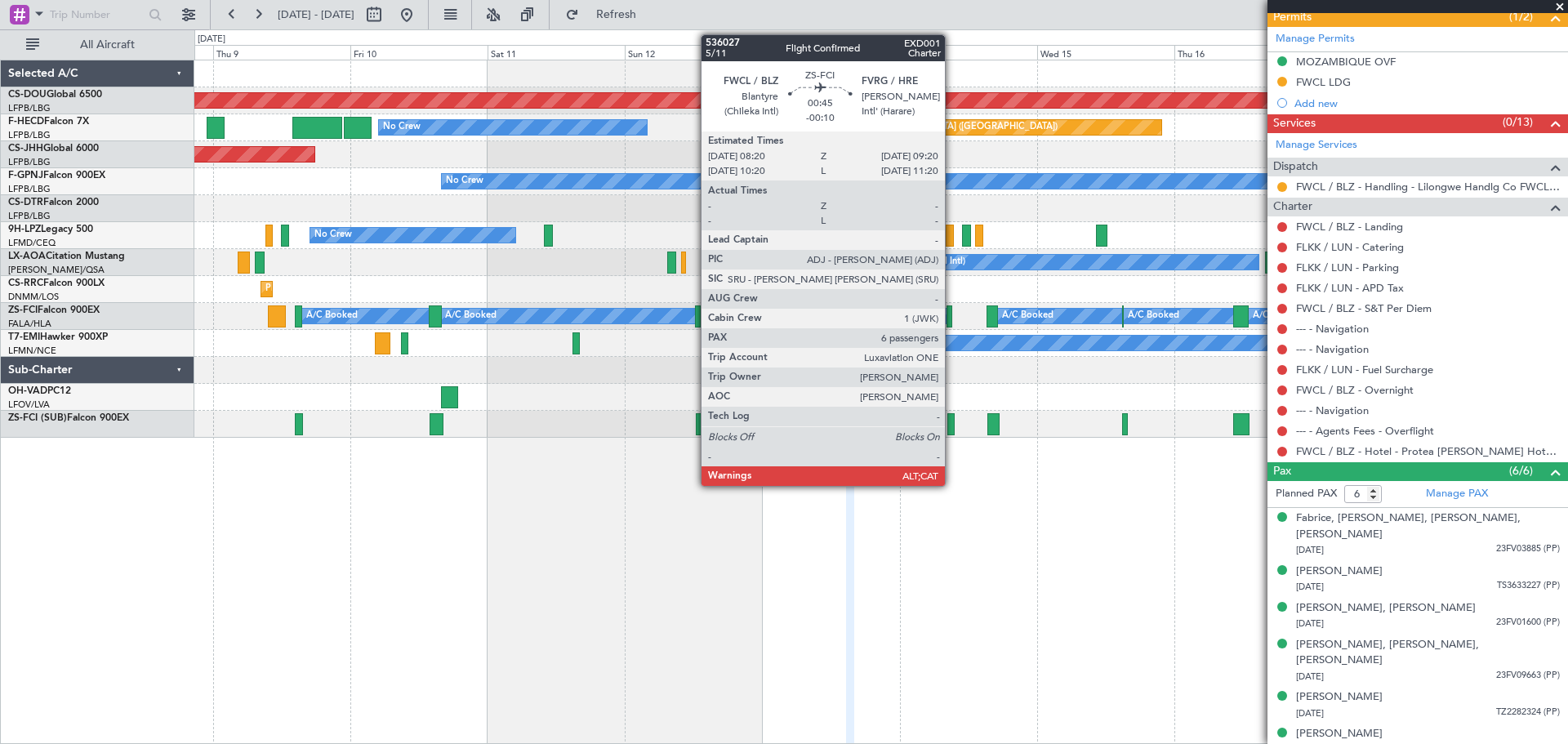
click at [953, 316] on div at bounding box center [949, 316] width 6 height 22
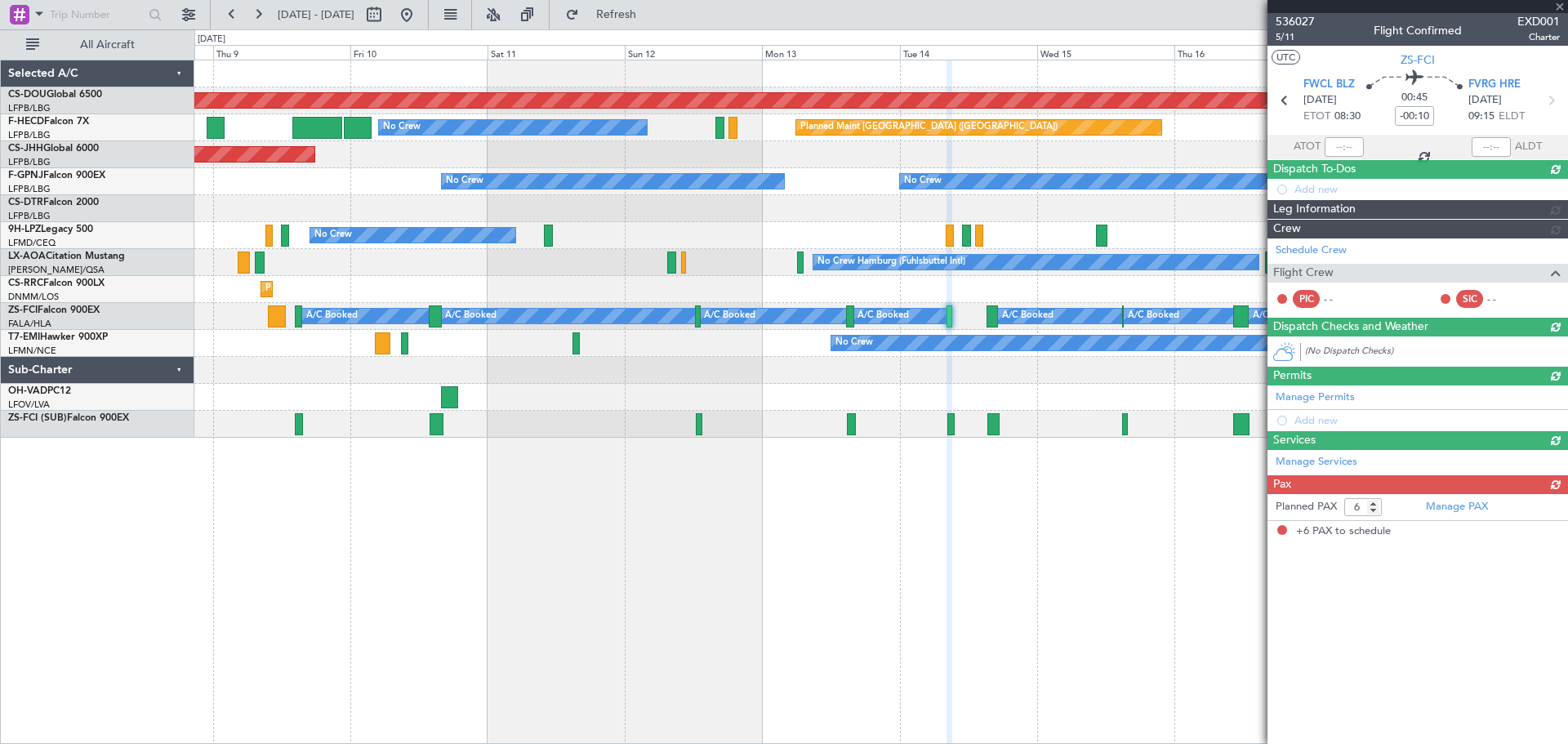
scroll to position [0, 0]
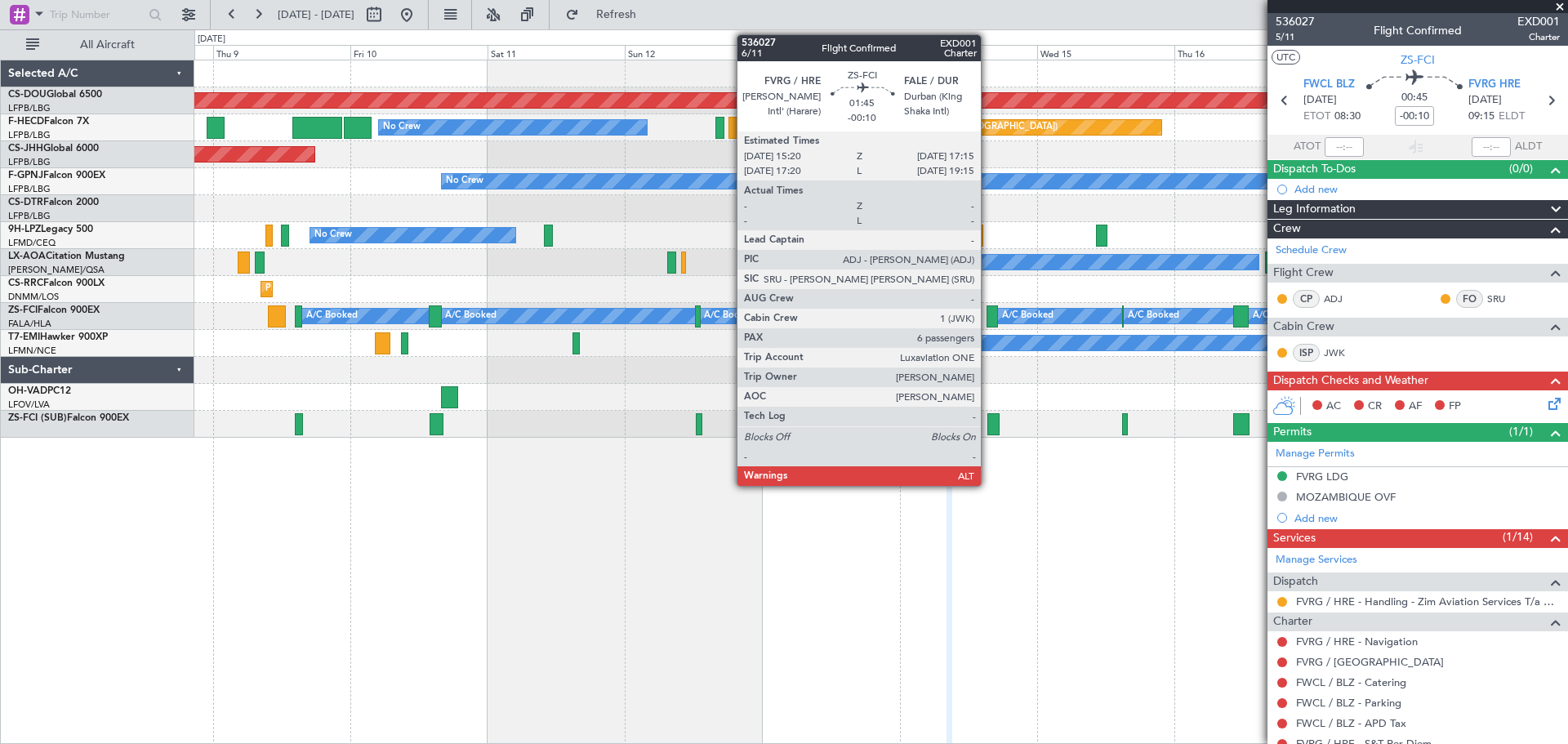
click at [989, 311] on div at bounding box center [993, 316] width 11 height 22
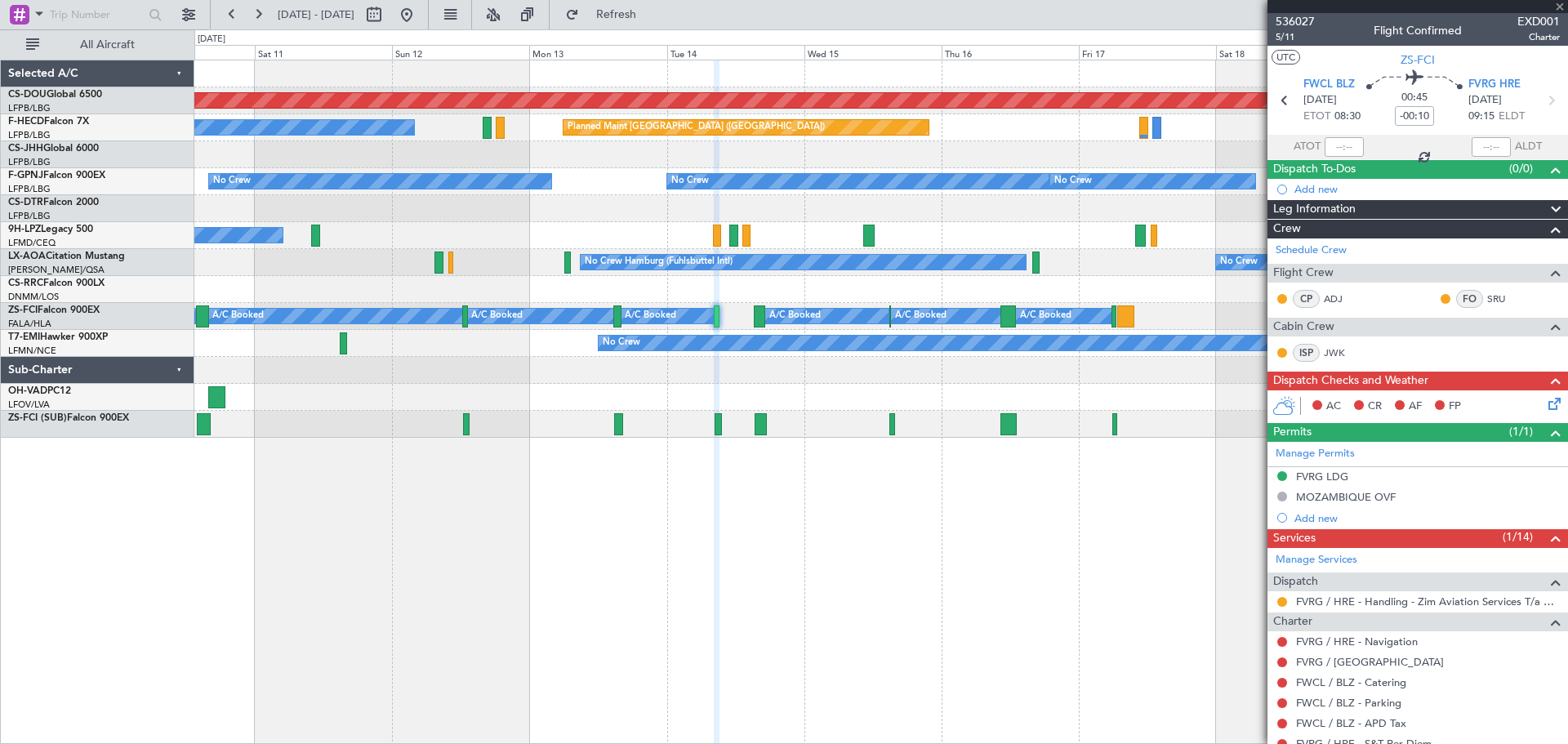
click at [878, 393] on div "Planned Maint London ([GEOGRAPHIC_DATA]) No Crew Planned Maint [GEOGRAPHIC_DATA…" at bounding box center [881, 249] width 1373 height 378
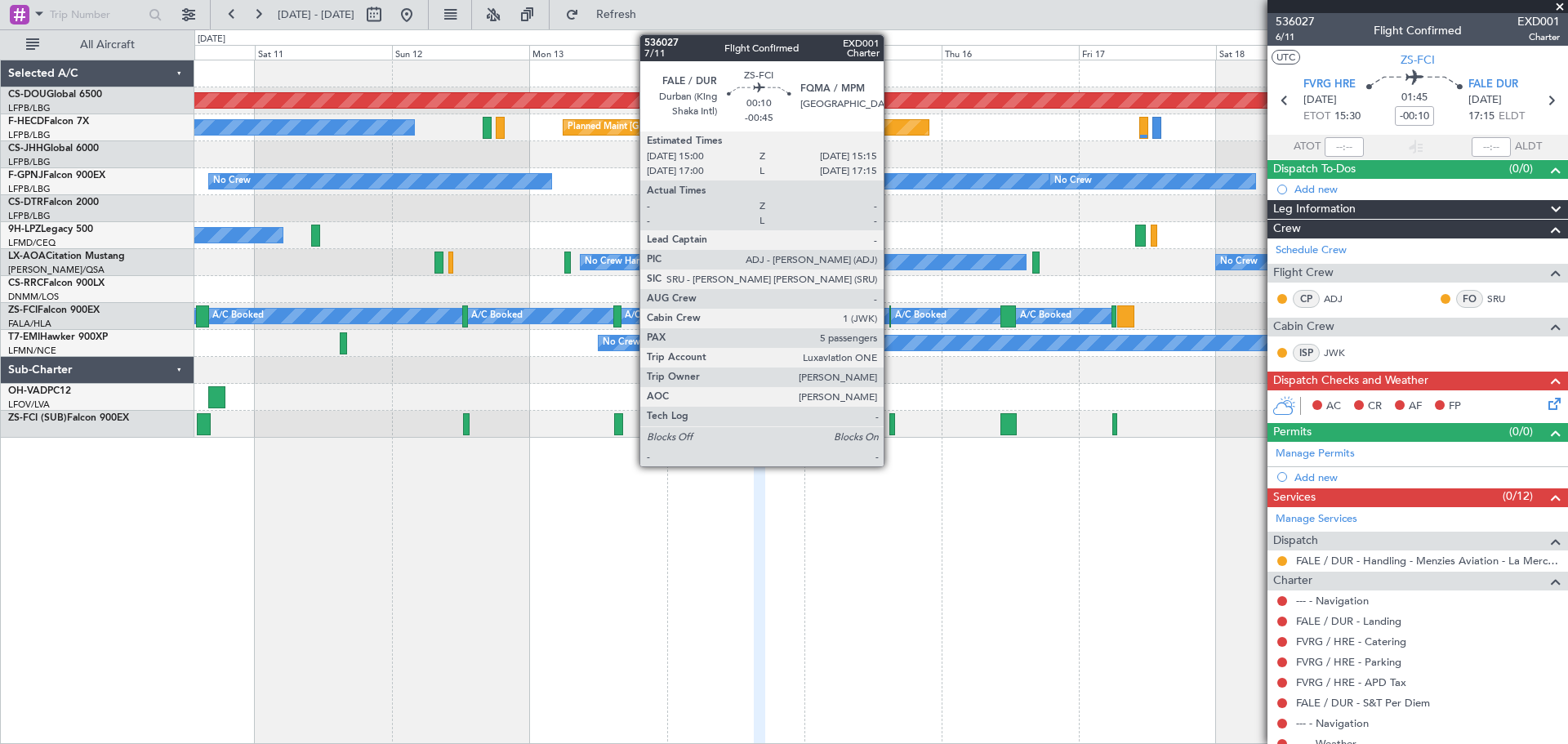
click at [891, 314] on div at bounding box center [891, 316] width 2 height 22
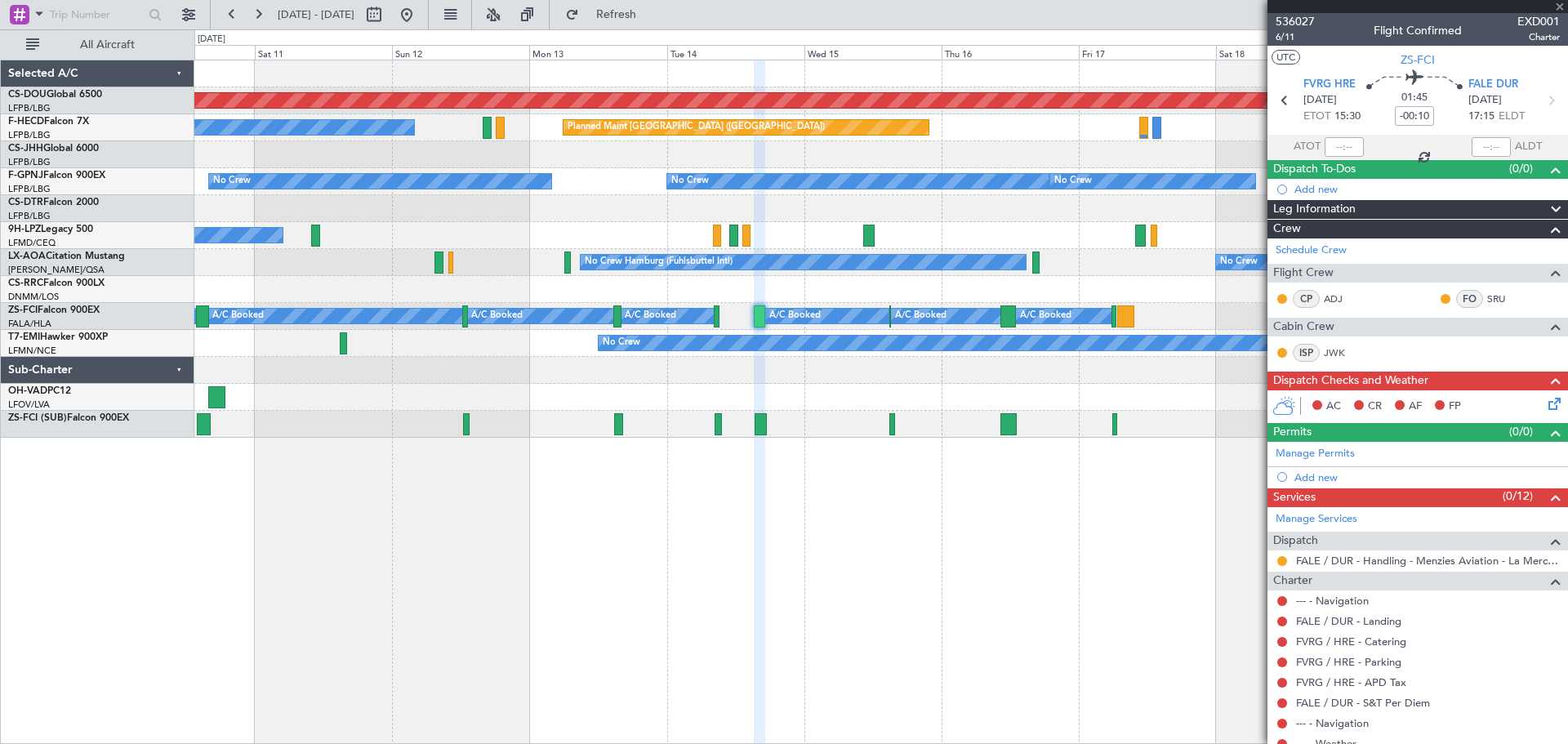
type input "-00:45"
type input "5"
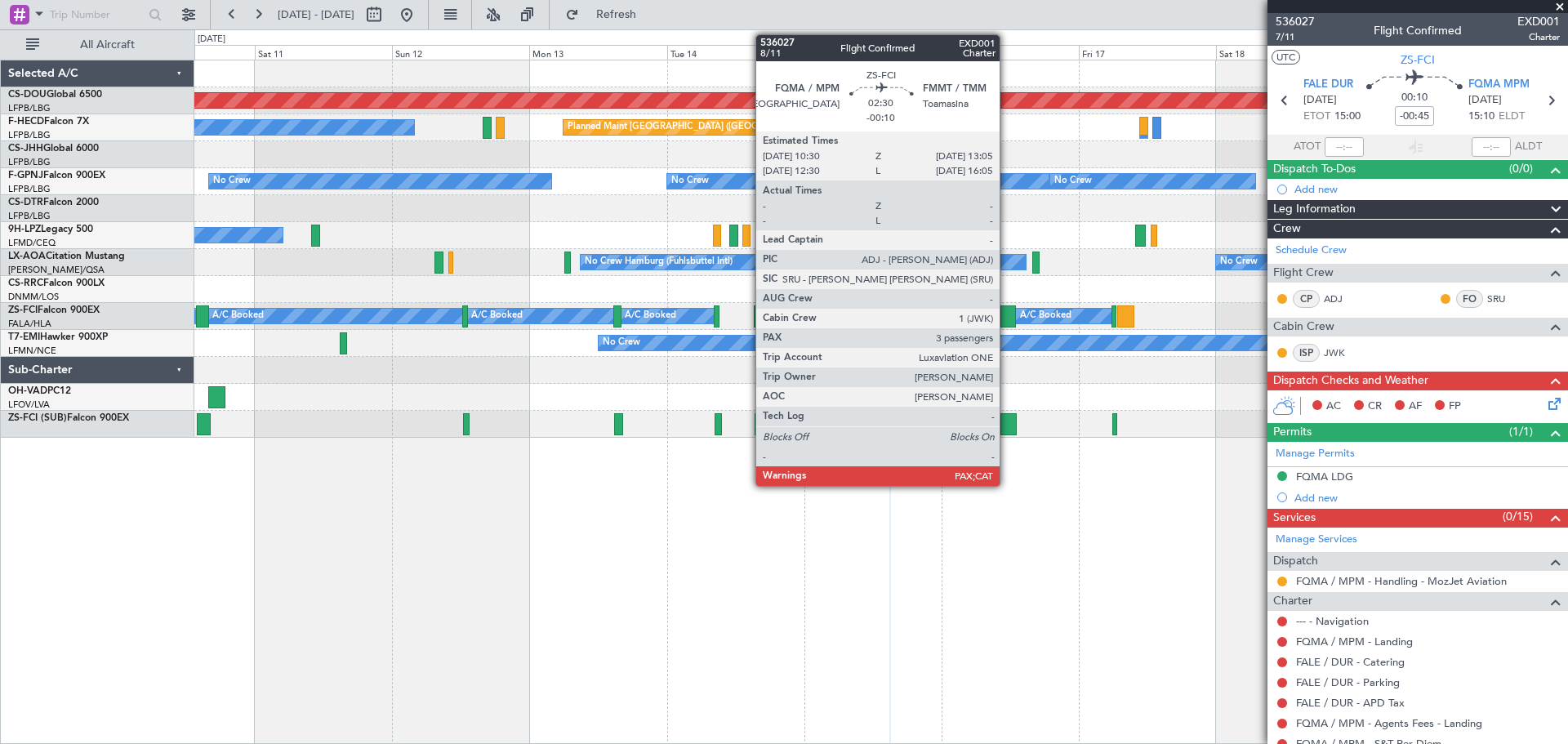
click at [1007, 311] on div at bounding box center [1008, 316] width 16 height 22
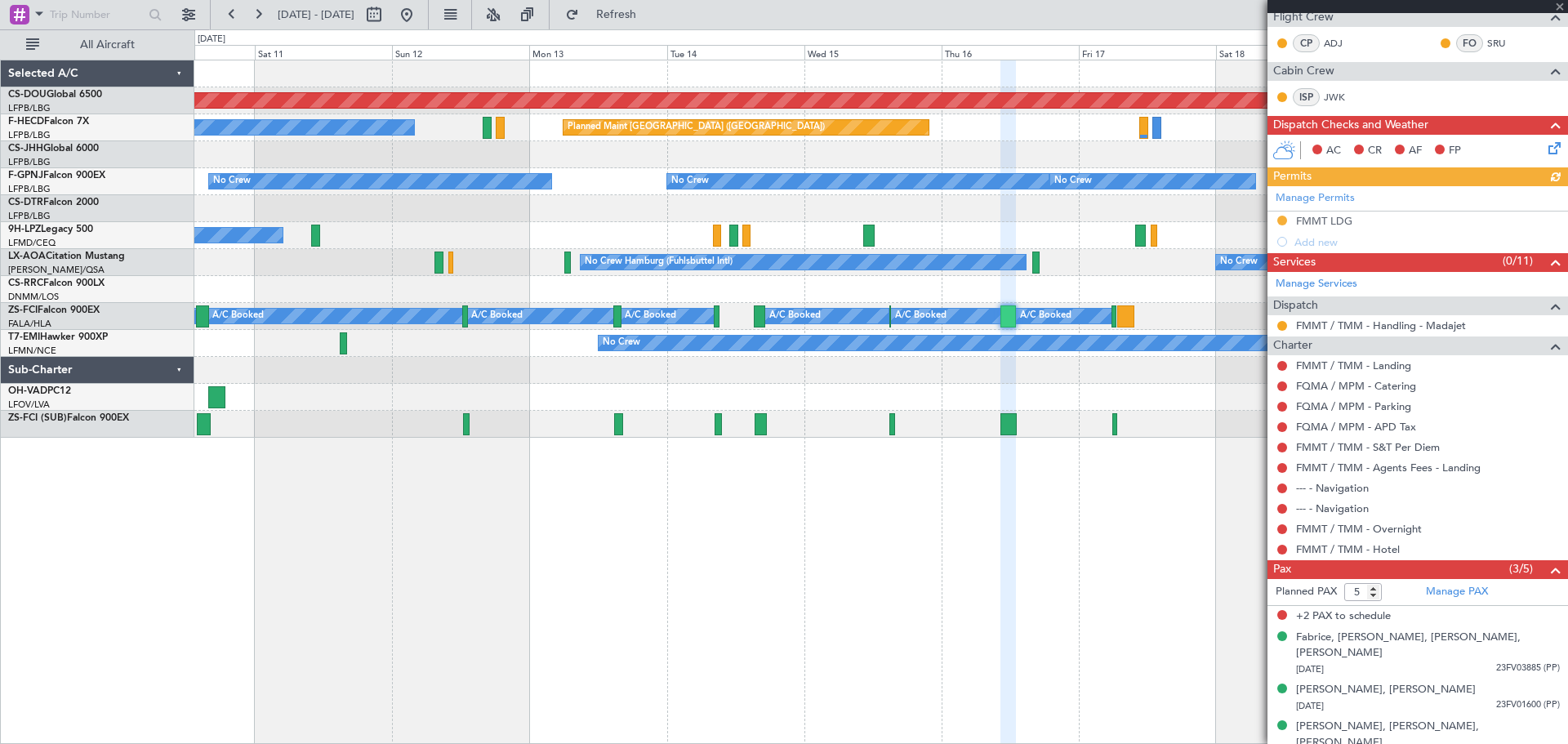
scroll to position [264, 0]
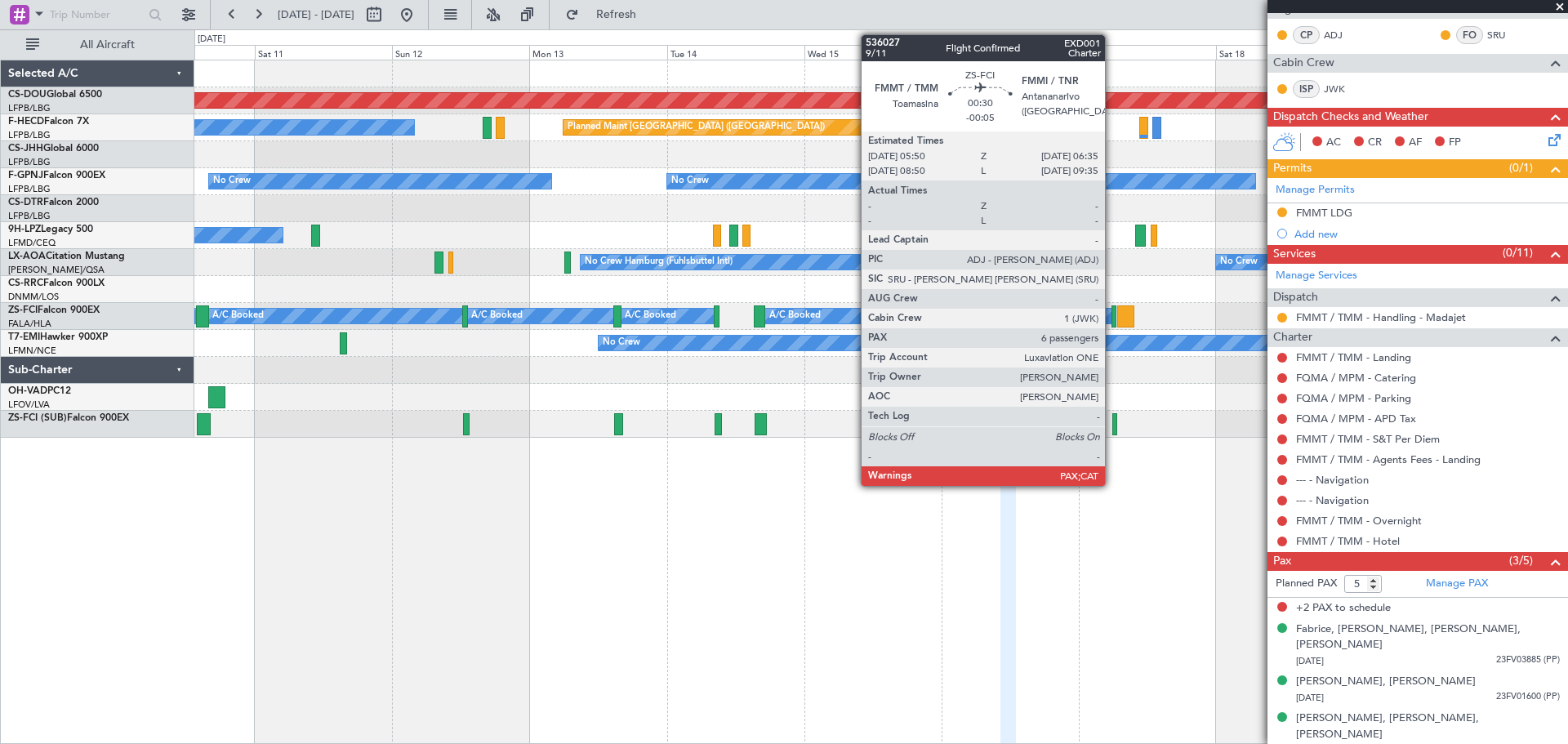
click at [1044, 311] on div at bounding box center [1114, 316] width 5 height 22
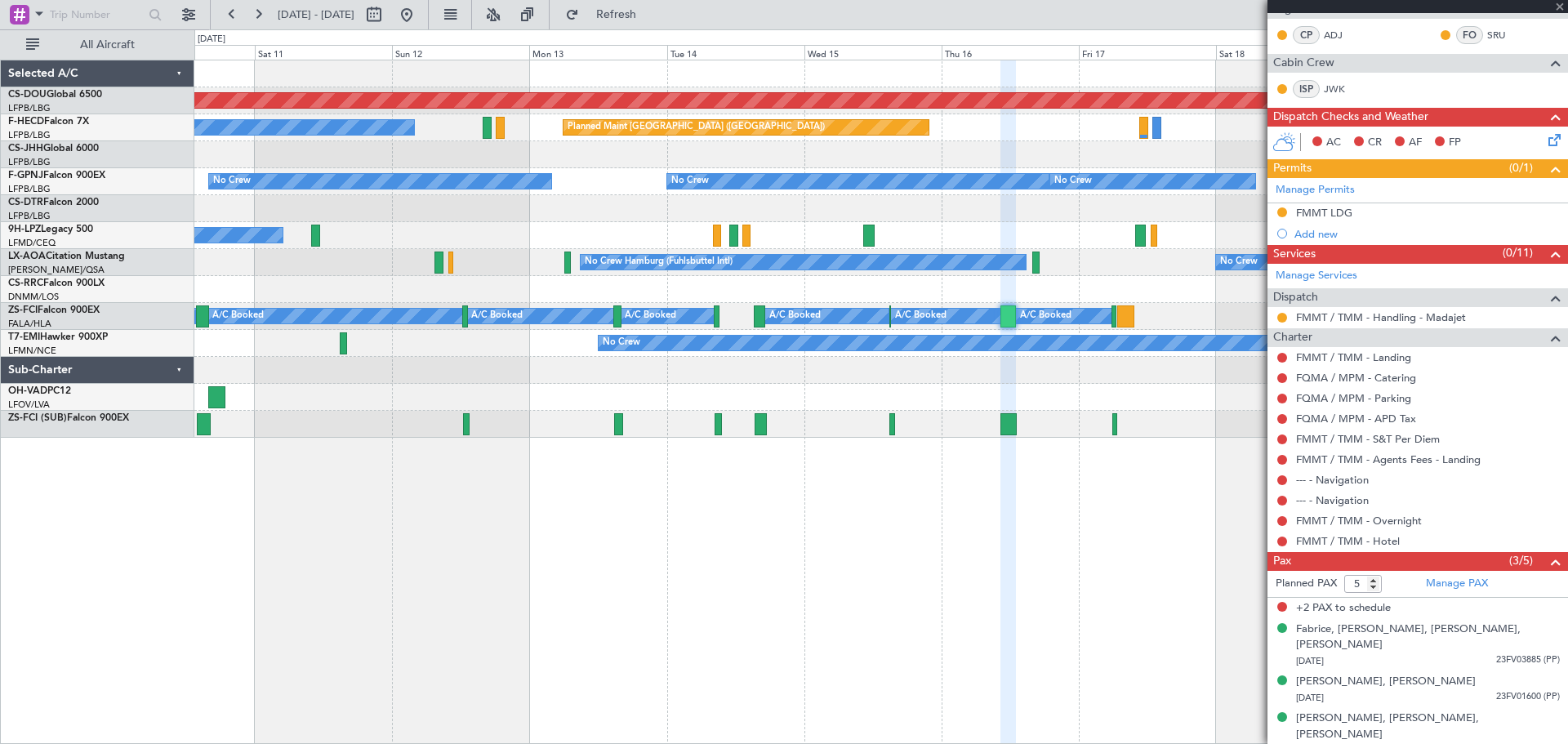
type input "-00:05"
type input "8"
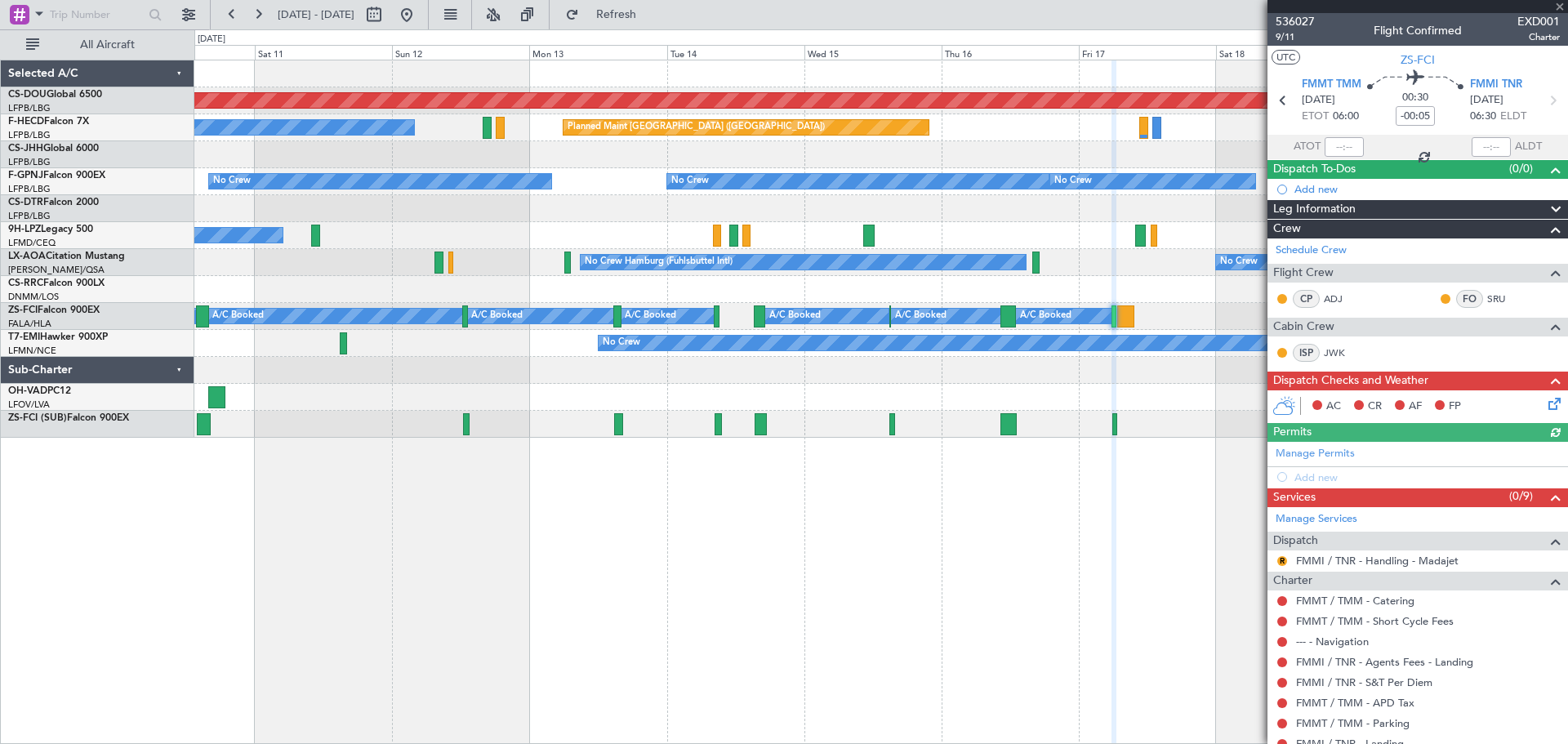
scroll to position [313, 0]
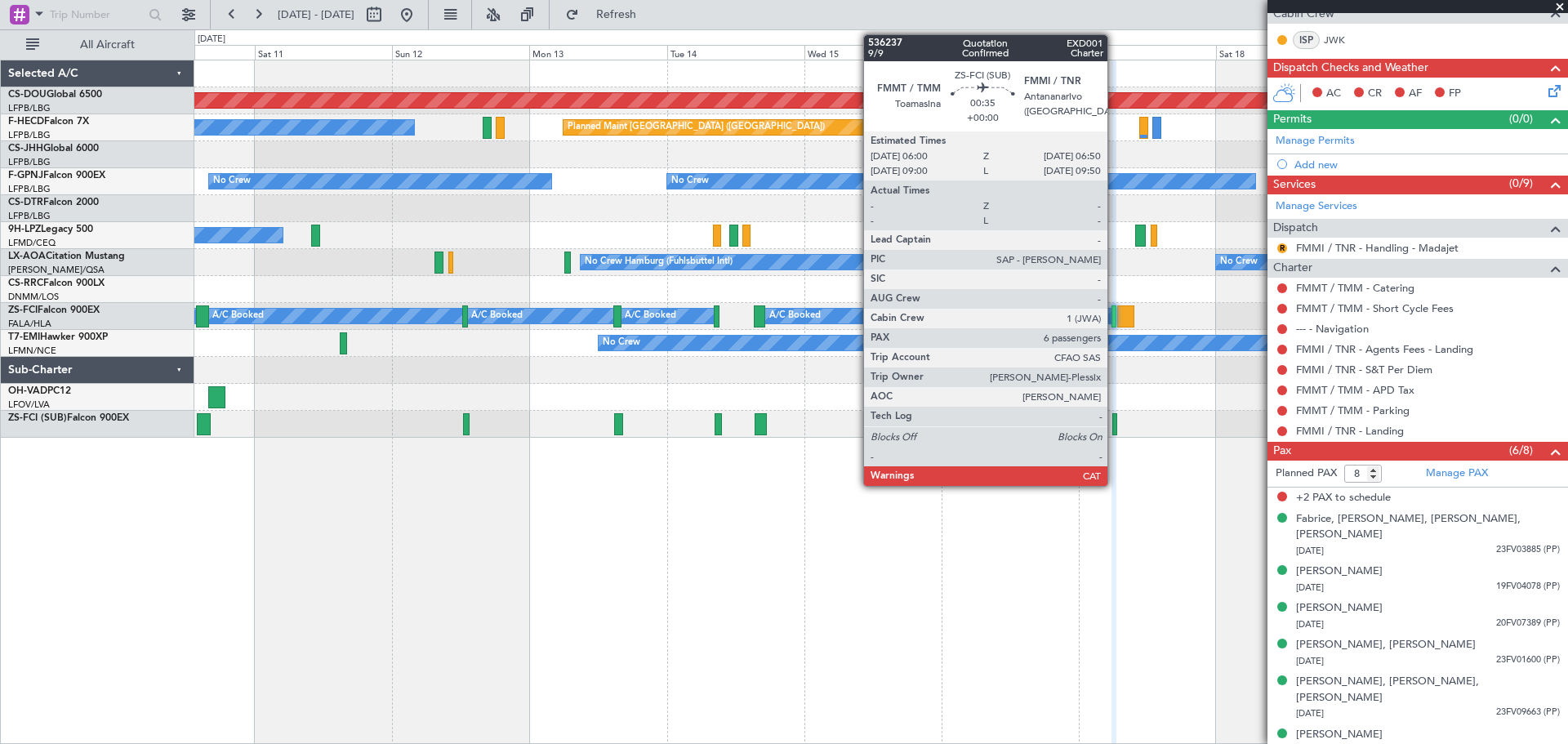
click at [1044, 428] on div at bounding box center [1115, 425] width 5 height 22
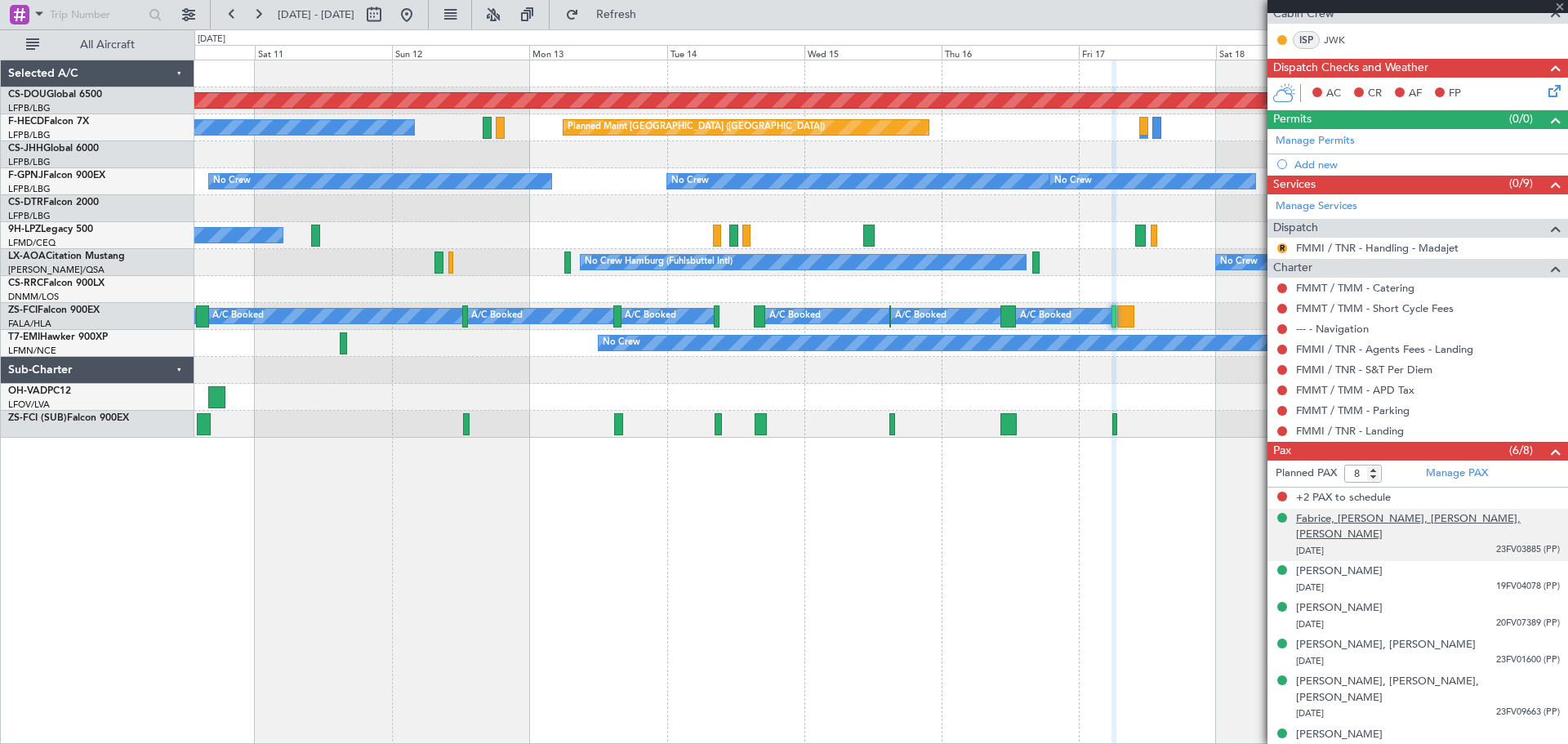
type input "6"
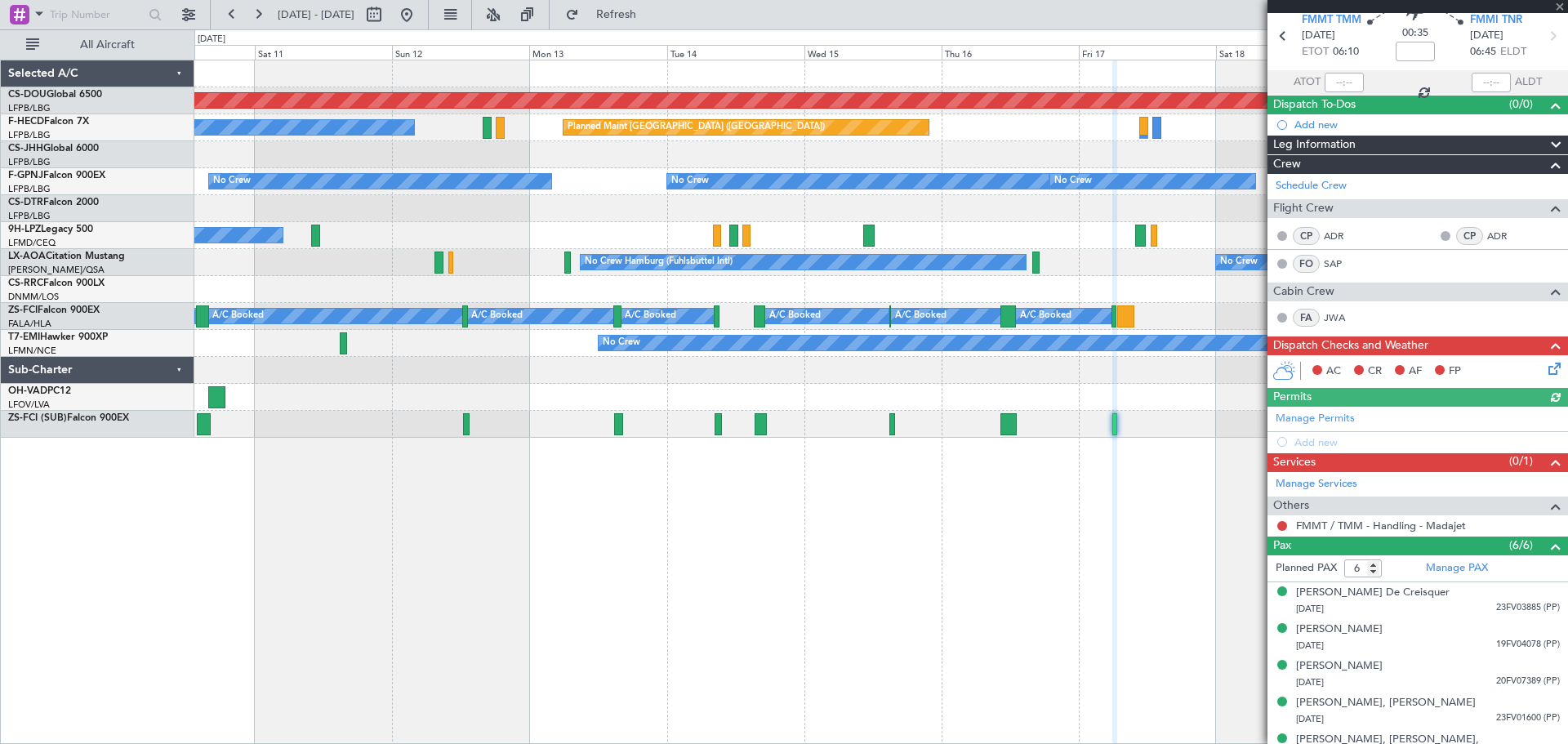
scroll to position [122, 0]
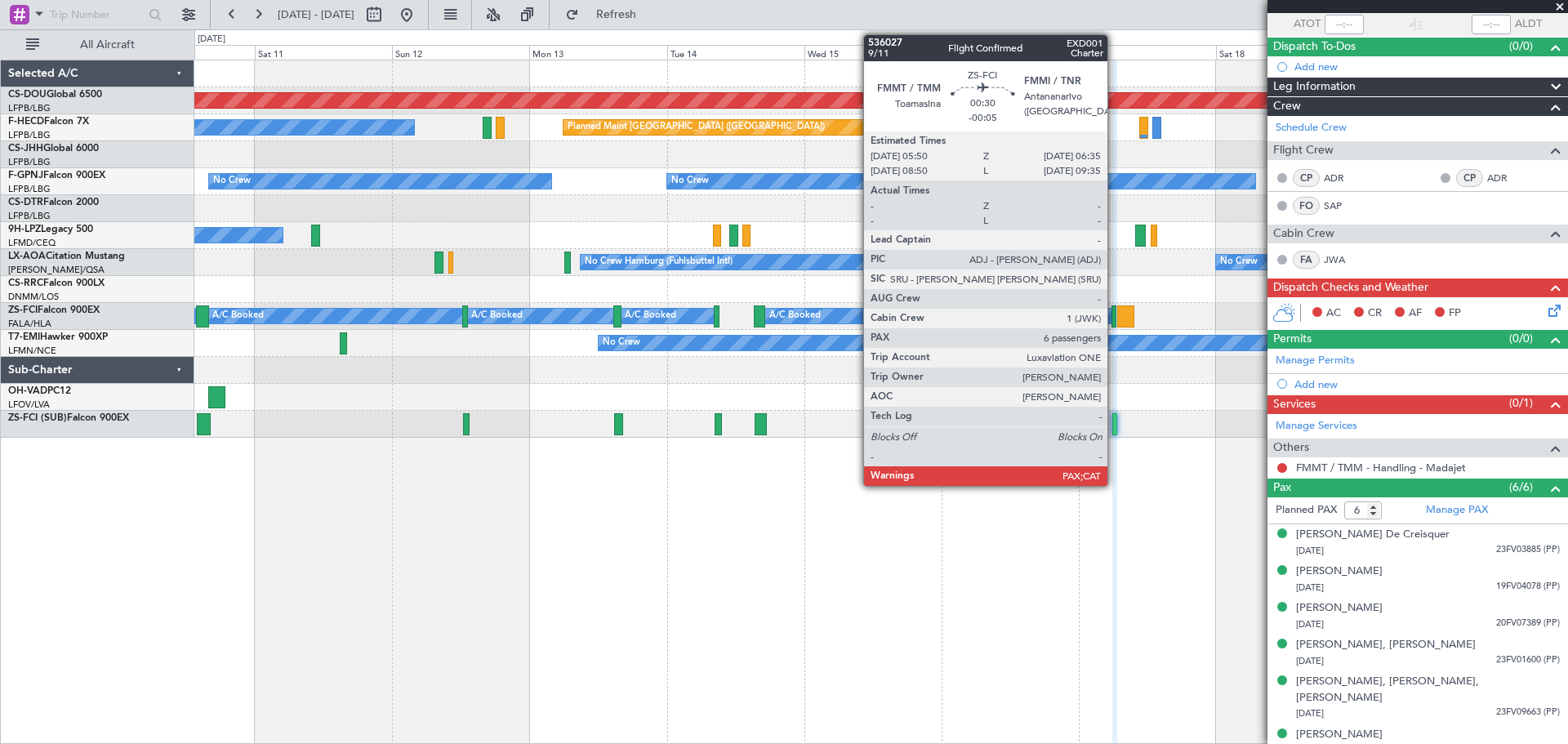
click at [1044, 318] on div at bounding box center [1114, 316] width 5 height 22
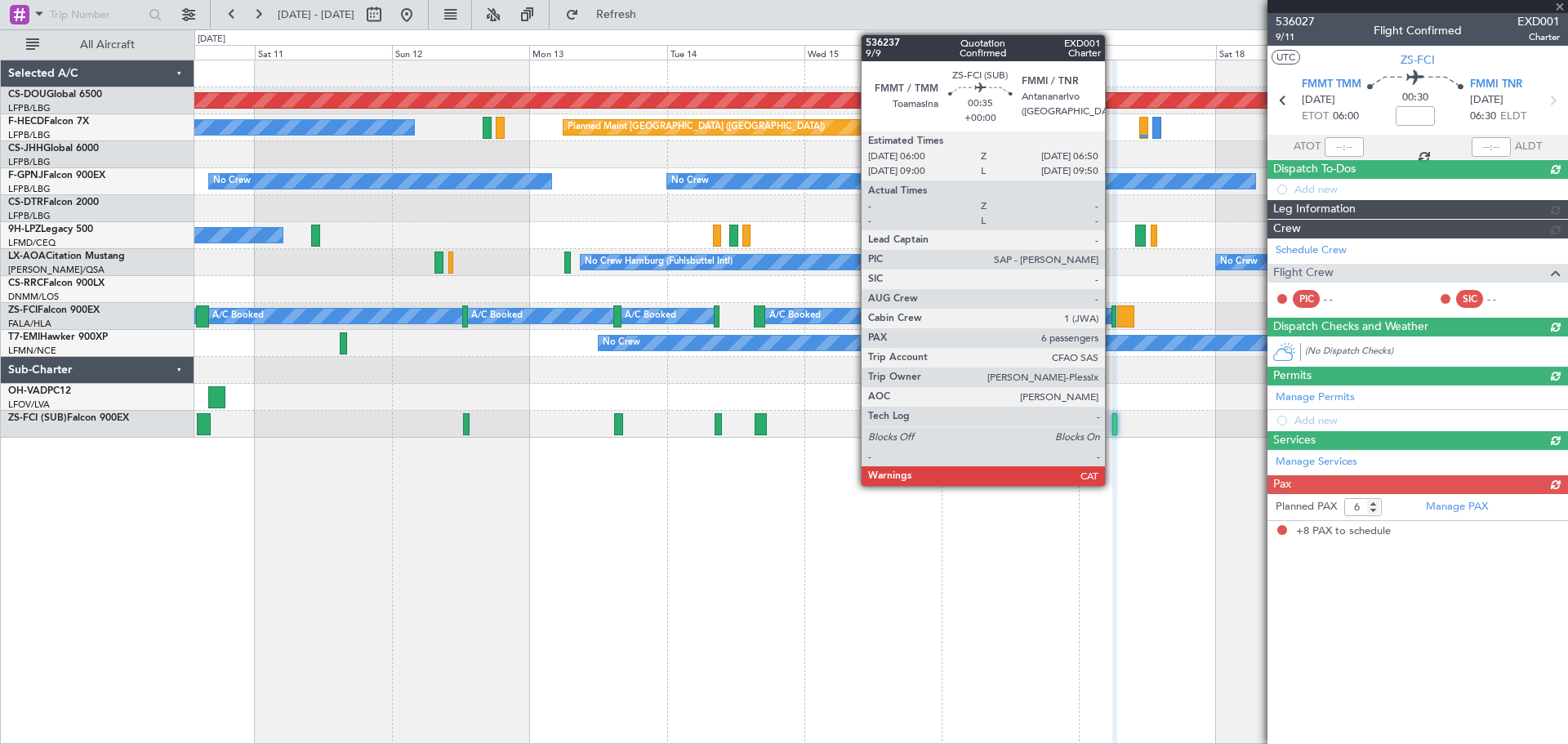
type input "-00:05"
type input "8"
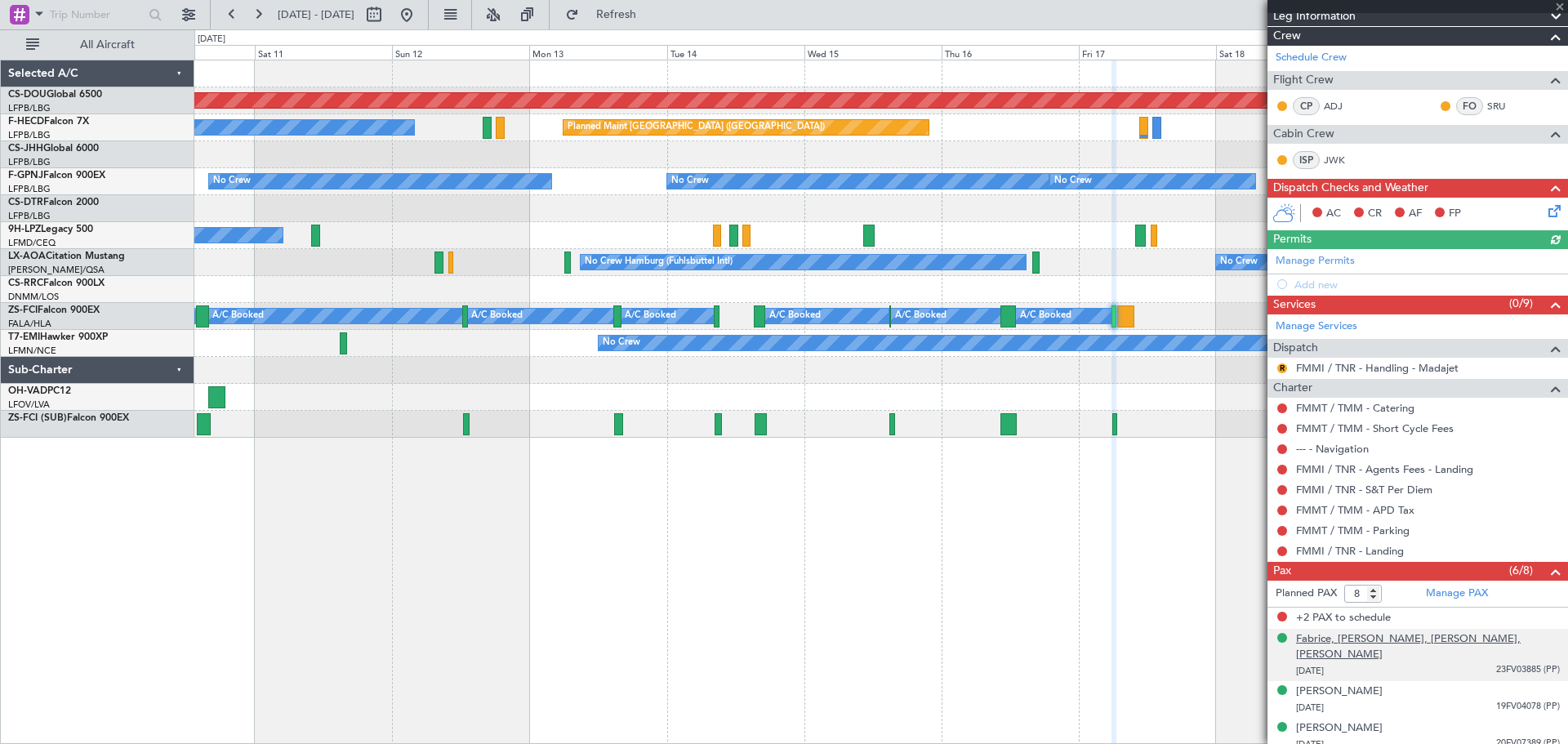
scroll to position [313, 0]
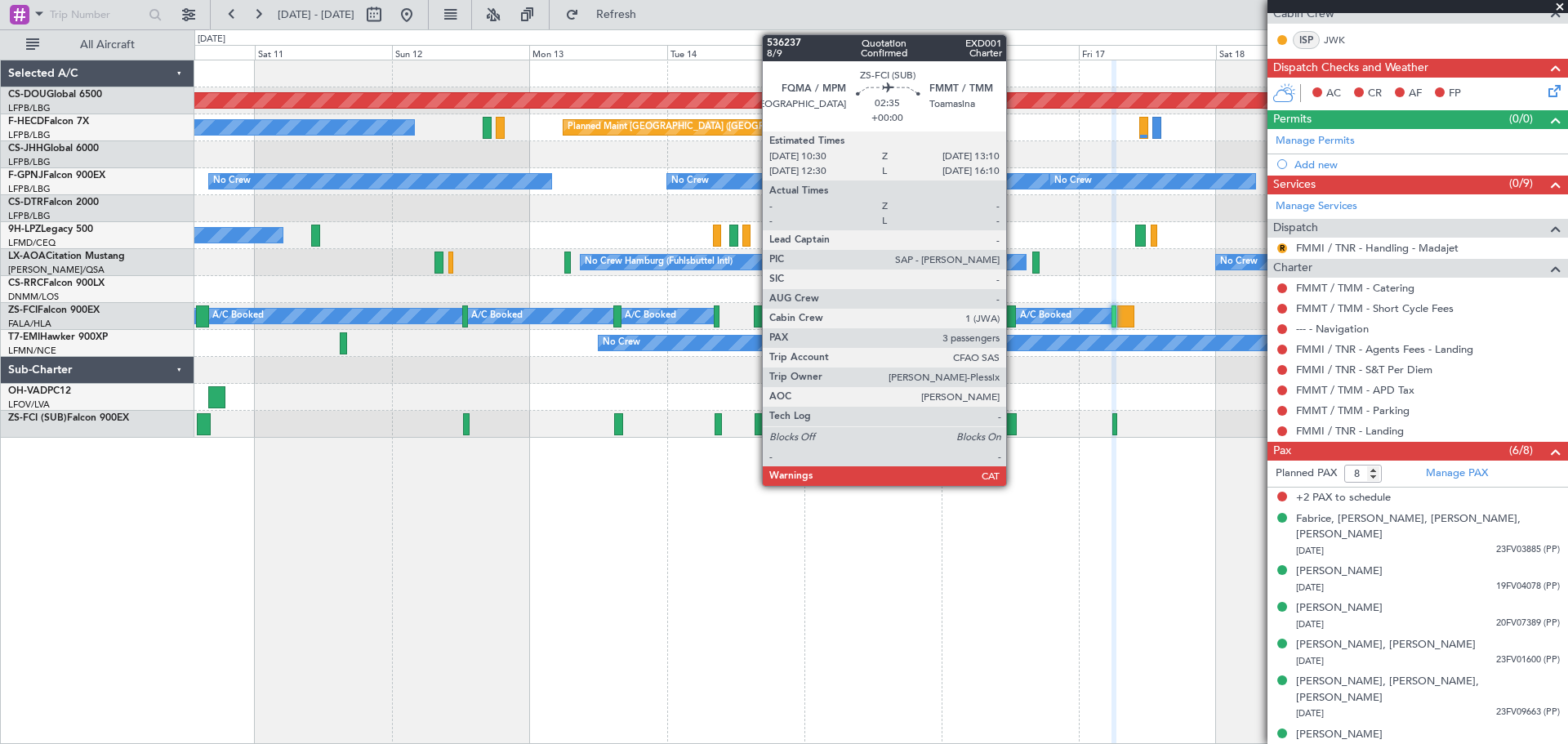
click at [1012, 423] on div at bounding box center [1008, 425] width 16 height 22
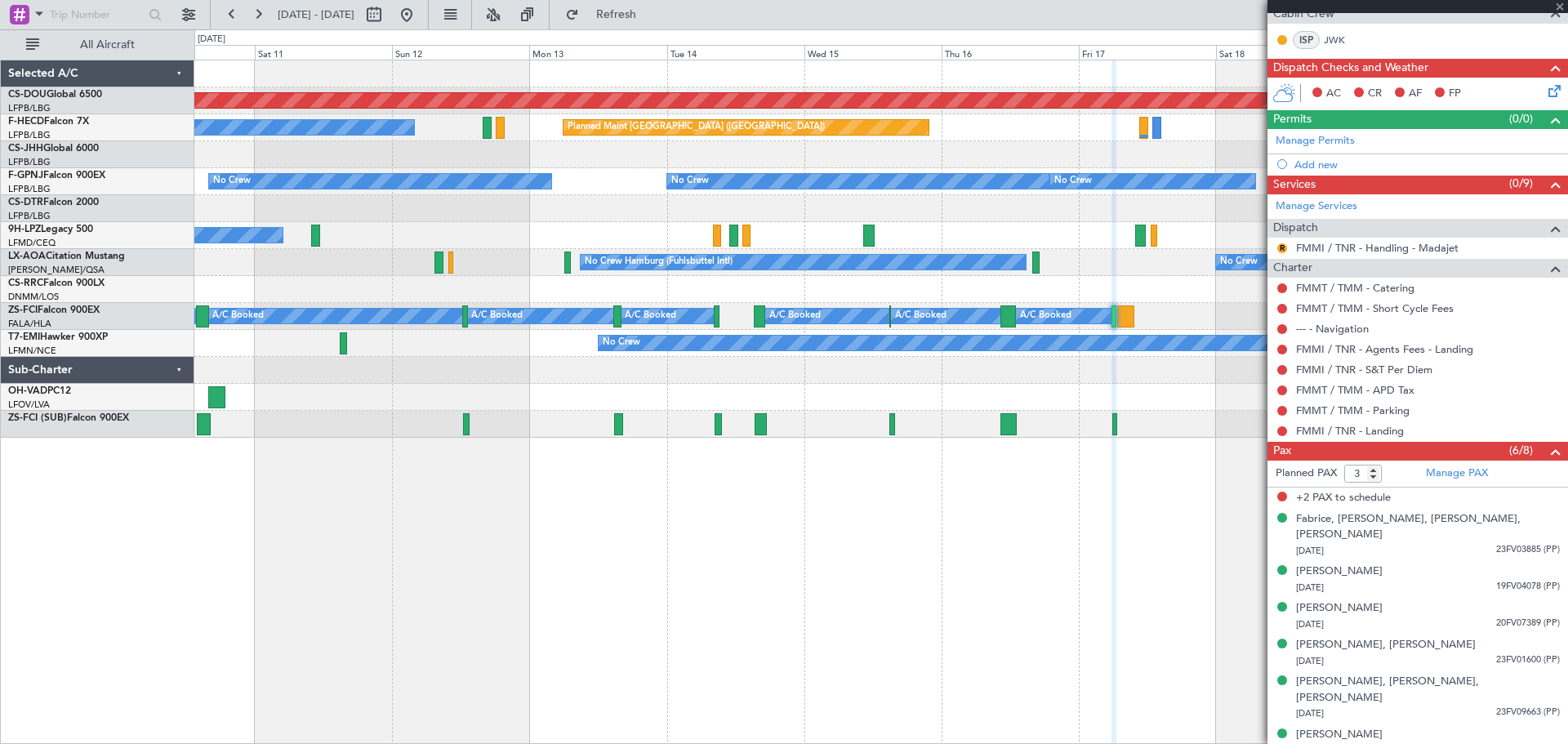
scroll to position [0, 0]
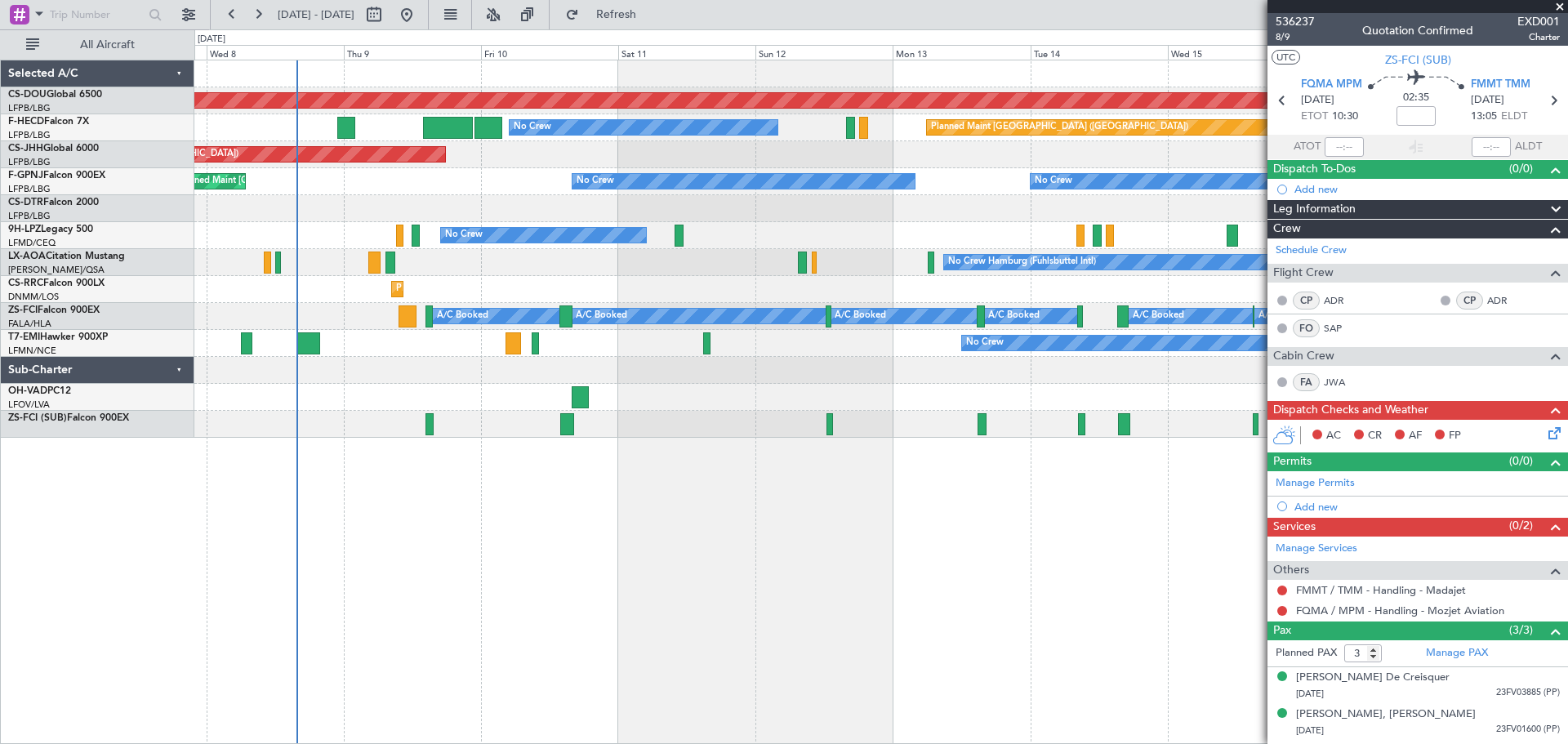
click at [968, 420] on div "Planned Maint London ([GEOGRAPHIC_DATA]) Planned Maint [GEOGRAPHIC_DATA] ([GEOG…" at bounding box center [881, 249] width 1373 height 378
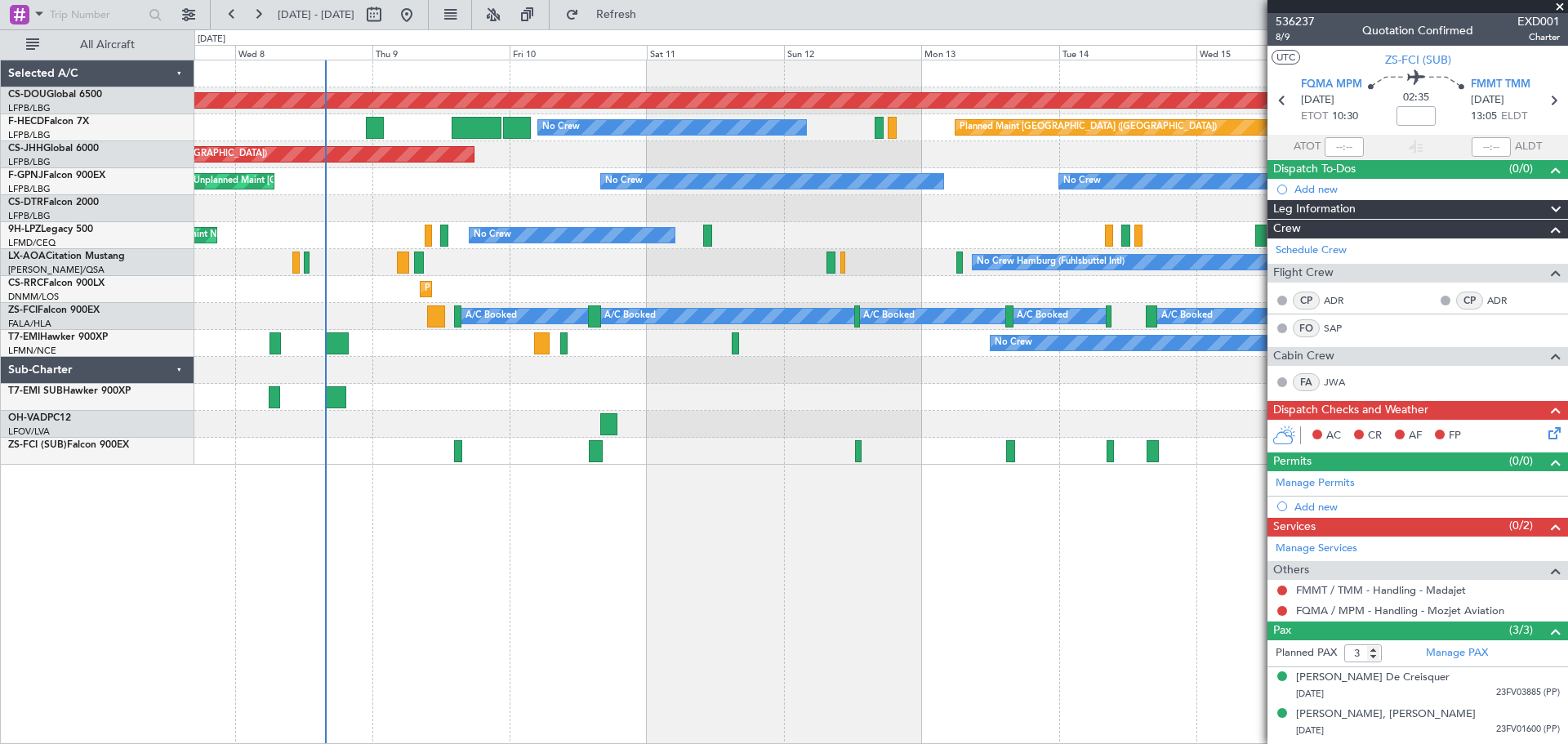
click at [459, 440] on div at bounding box center [458, 452] width 7 height 22
type input "8"
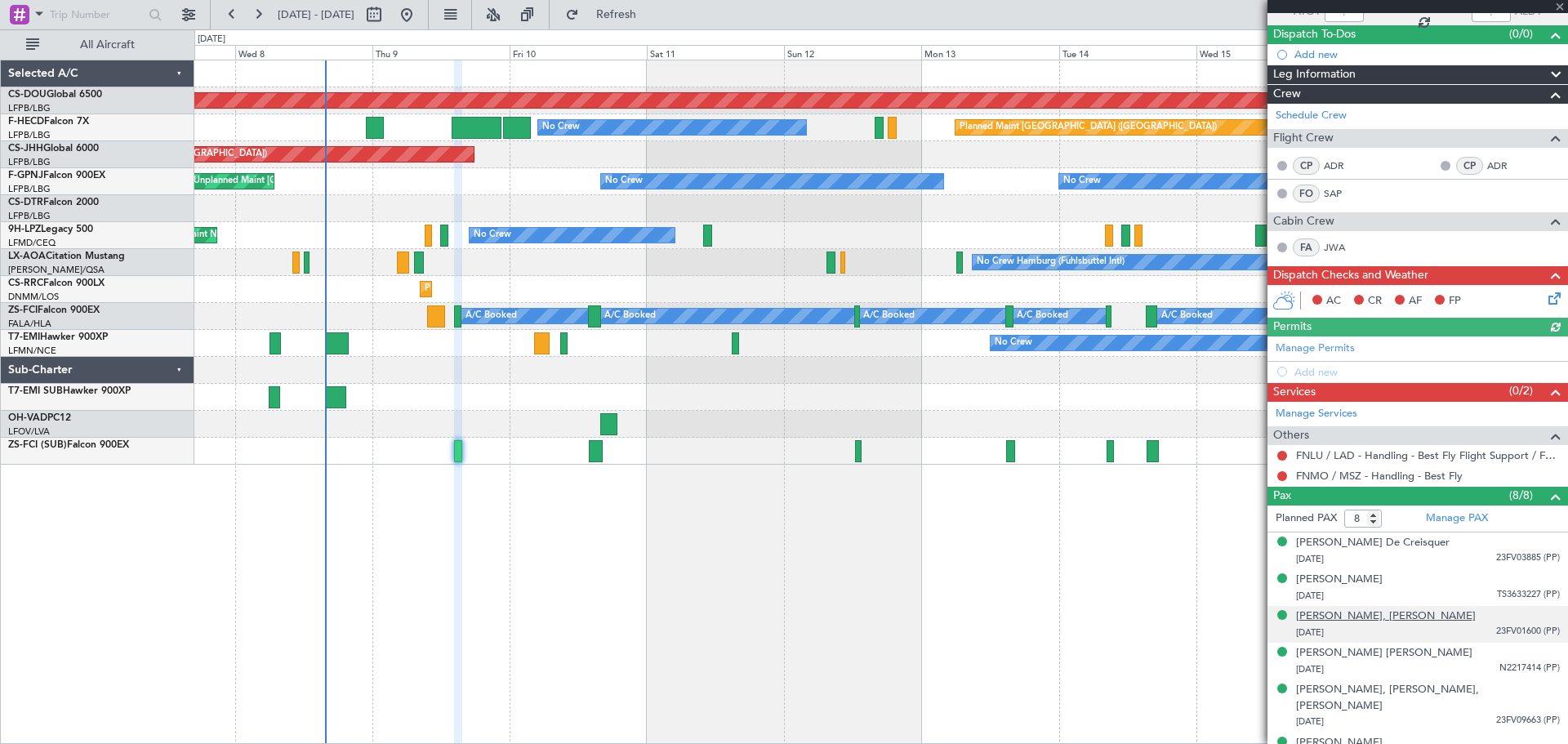
scroll to position [217, 0]
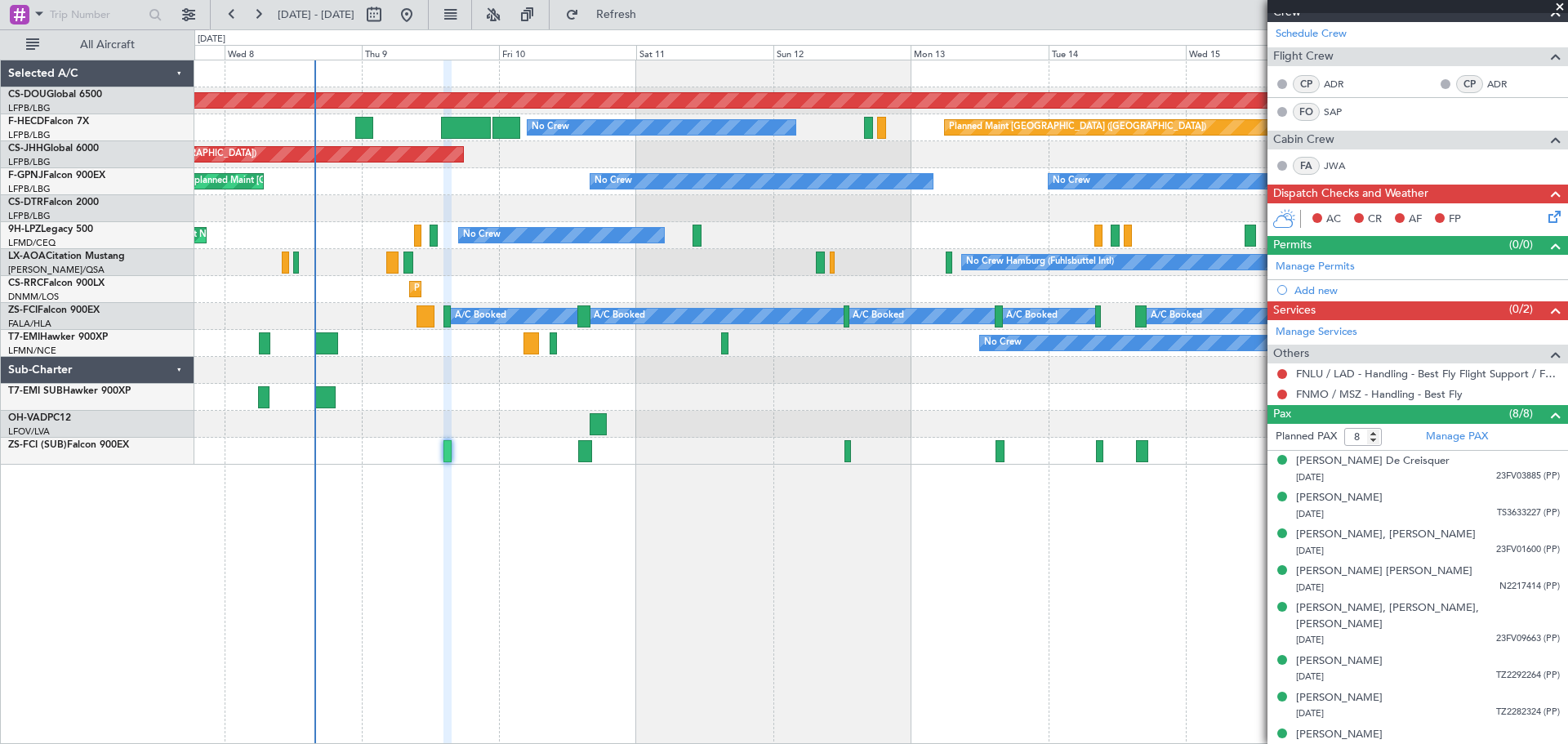
click at [856, 515] on div "Planned Maint London ([GEOGRAPHIC_DATA]) Planned Maint [GEOGRAPHIC_DATA] ([GEOG…" at bounding box center [881, 402] width 1374 height 685
click at [607, 515] on div "Planned Maint London ([GEOGRAPHIC_DATA]) Planned Maint [GEOGRAPHIC_DATA] ([GEOG…" at bounding box center [881, 402] width 1374 height 685
